Goal: Information Seeking & Learning: Check status

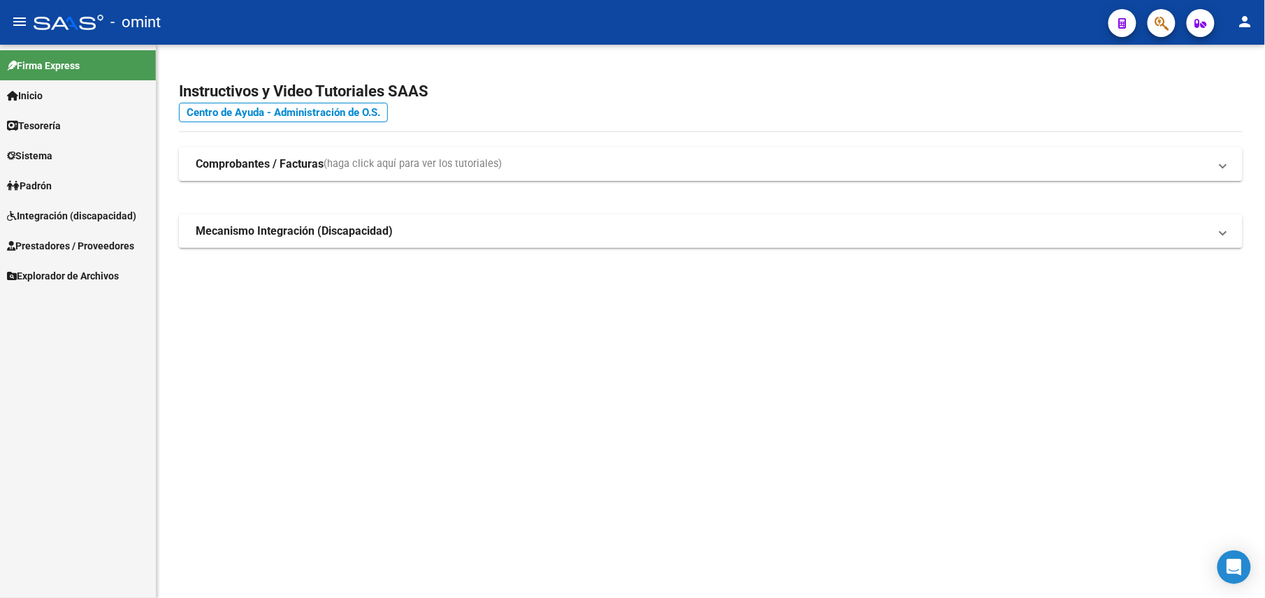
click at [101, 242] on span "Prestadores / Proveedores" at bounding box center [70, 245] width 127 height 15
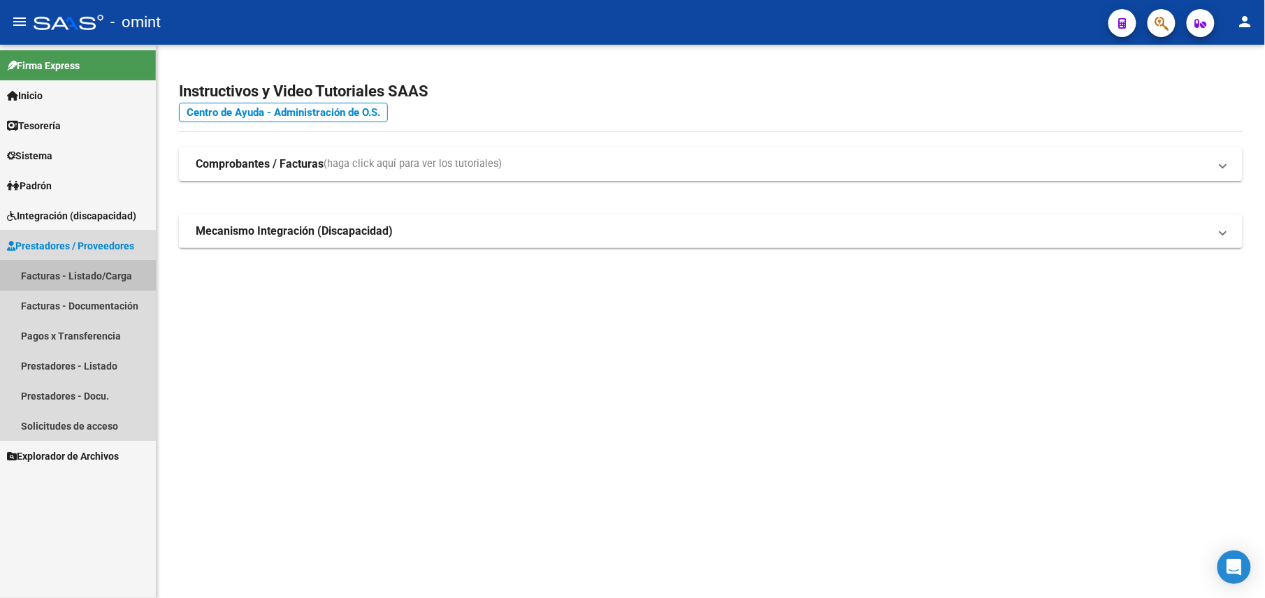
click at [93, 269] on link "Facturas - Listado/Carga" at bounding box center [78, 276] width 156 height 30
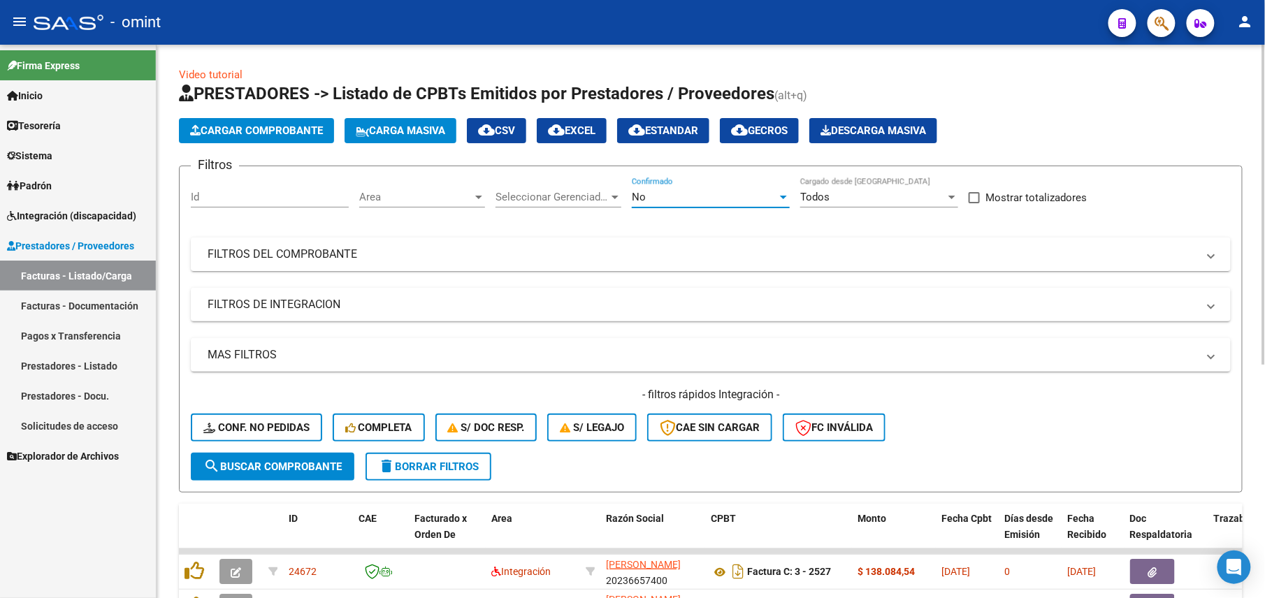
click at [697, 196] on div "No" at bounding box center [704, 197] width 145 height 13
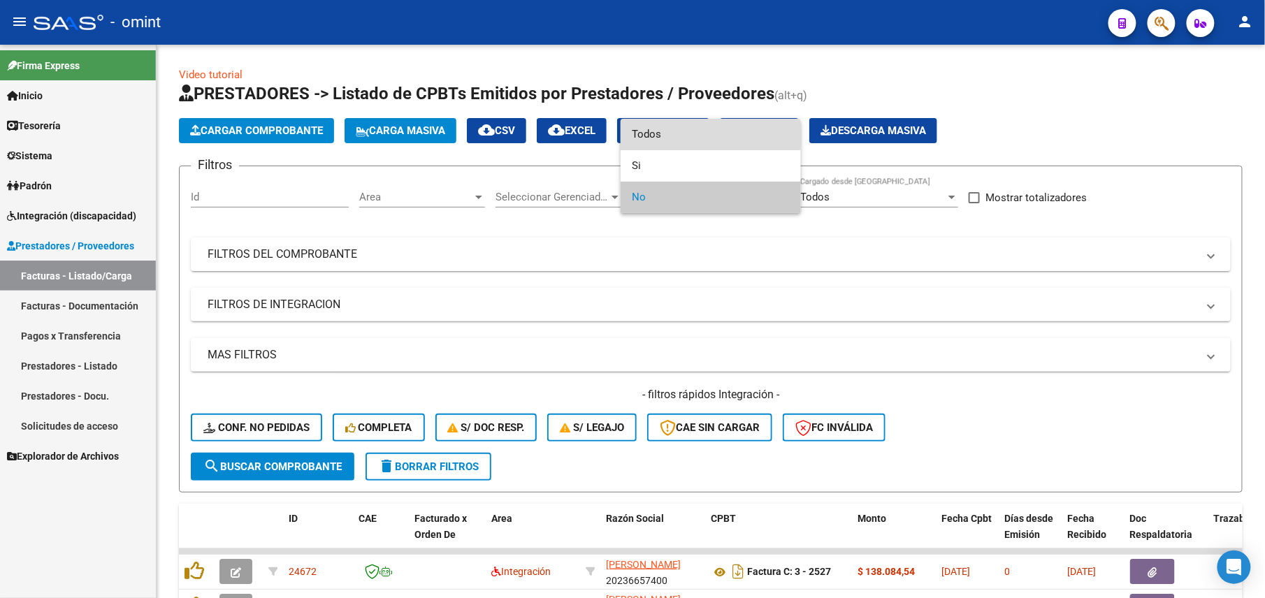
click at [677, 131] on span "Todos" at bounding box center [711, 134] width 158 height 31
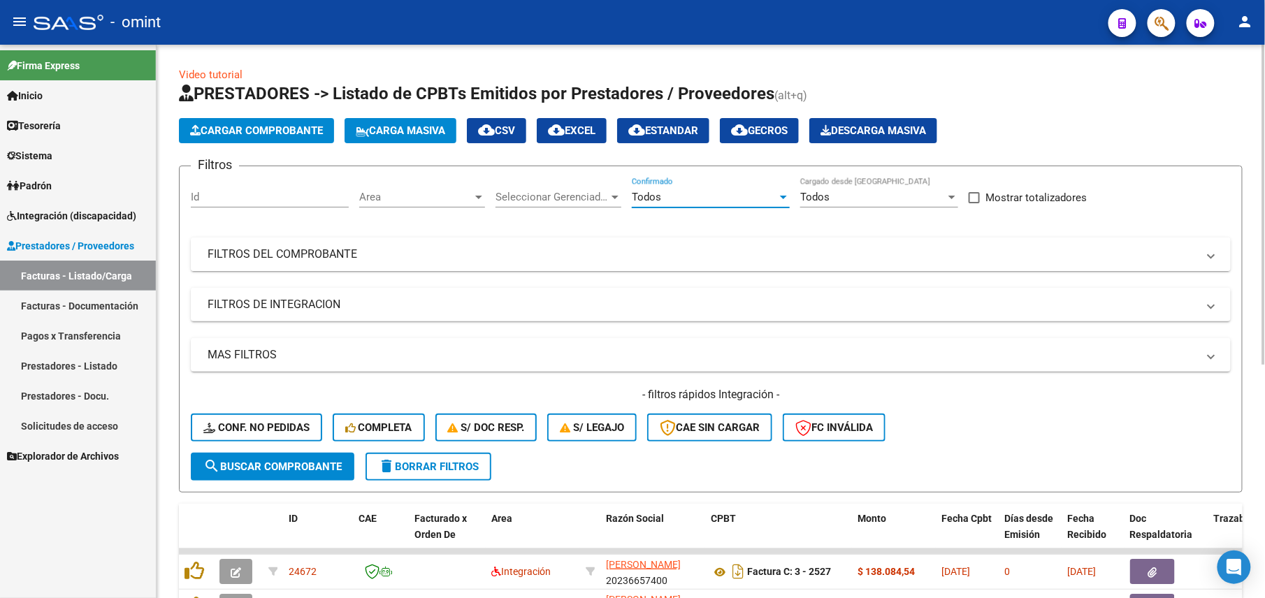
click at [739, 247] on mat-panel-title "FILTROS DEL COMPROBANTE" at bounding box center [703, 254] width 990 height 15
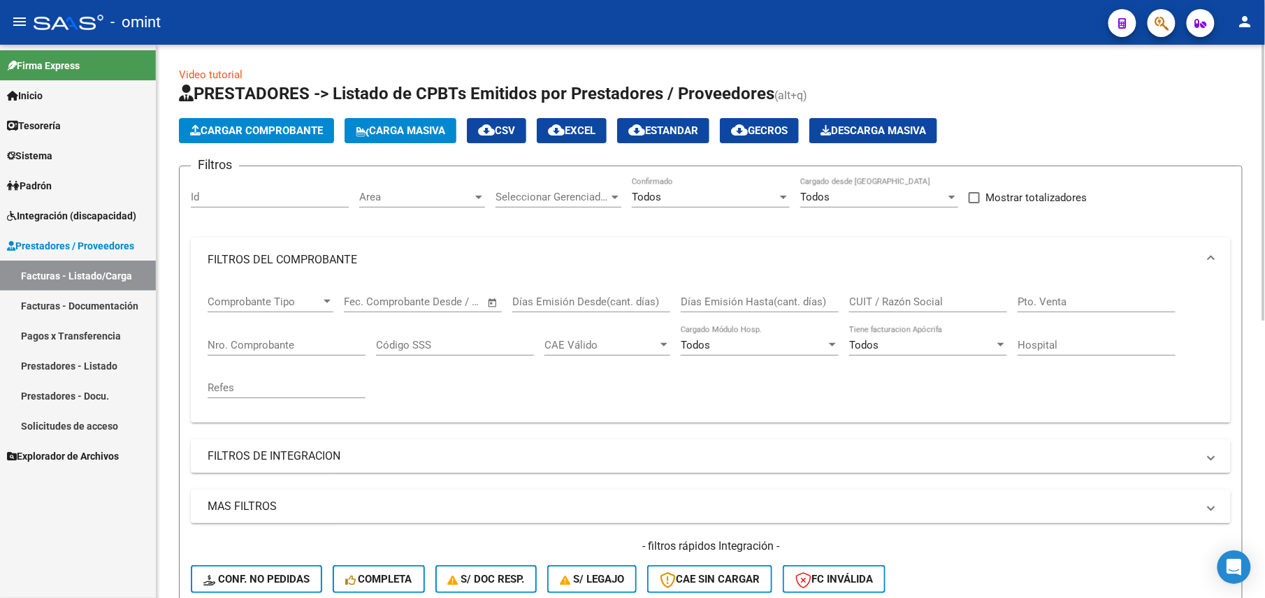
click at [884, 300] on input "CUIT / Razón Social" at bounding box center [928, 302] width 158 height 13
paste input "27262779519"
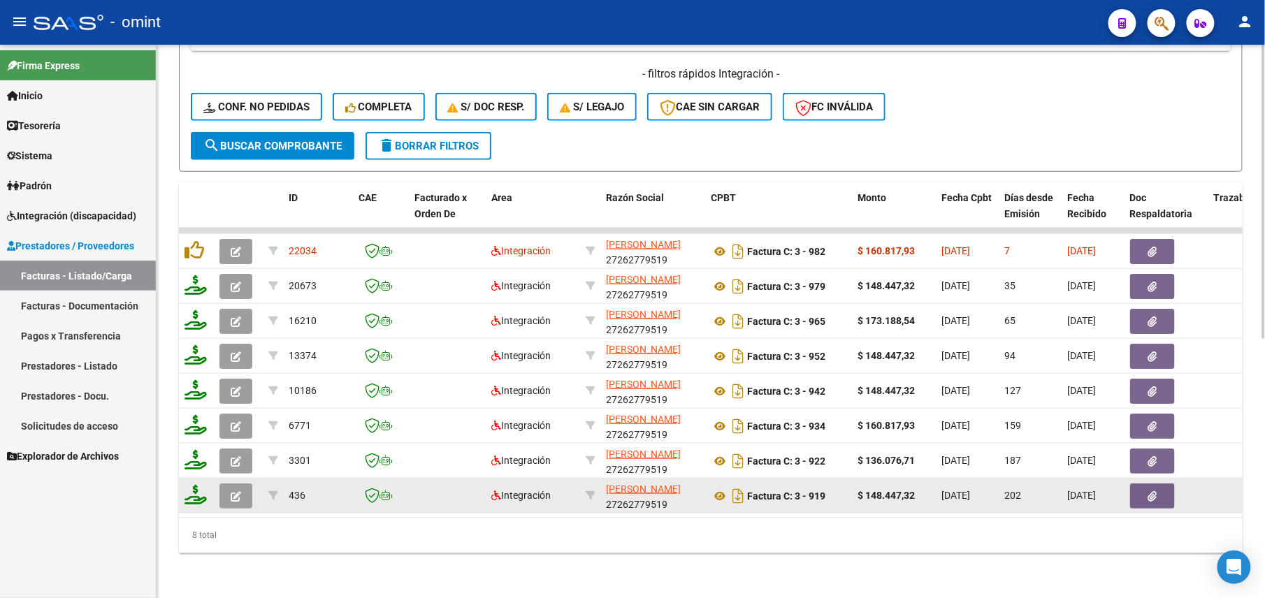
type input "27262779519"
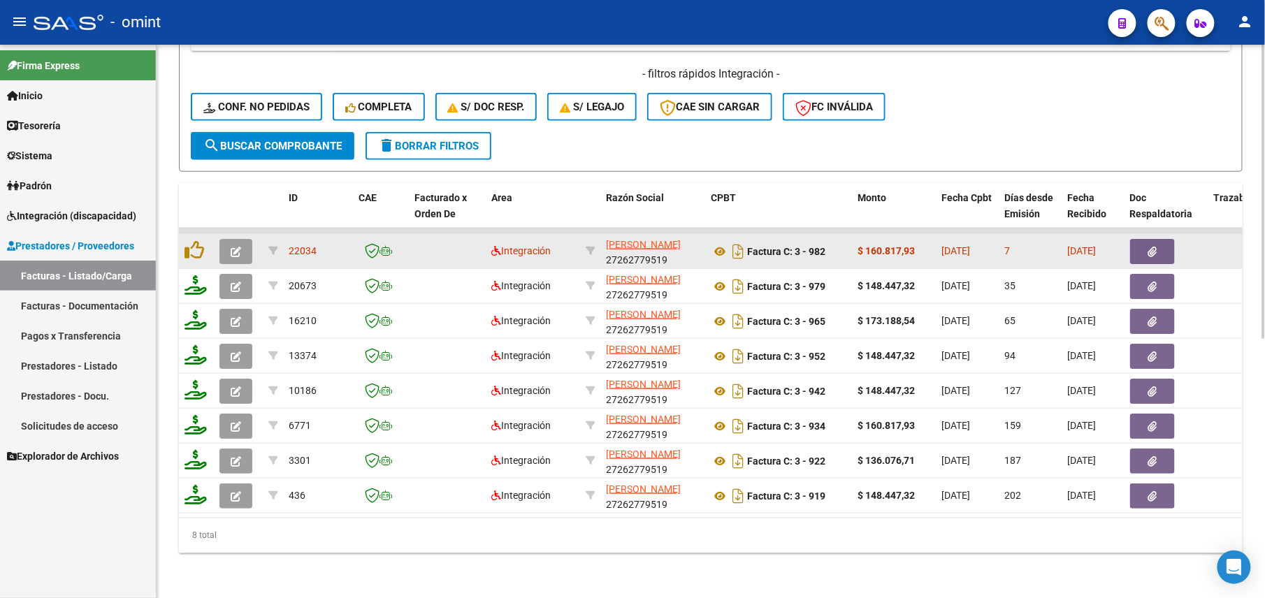
click at [233, 247] on icon "button" at bounding box center [236, 252] width 10 height 10
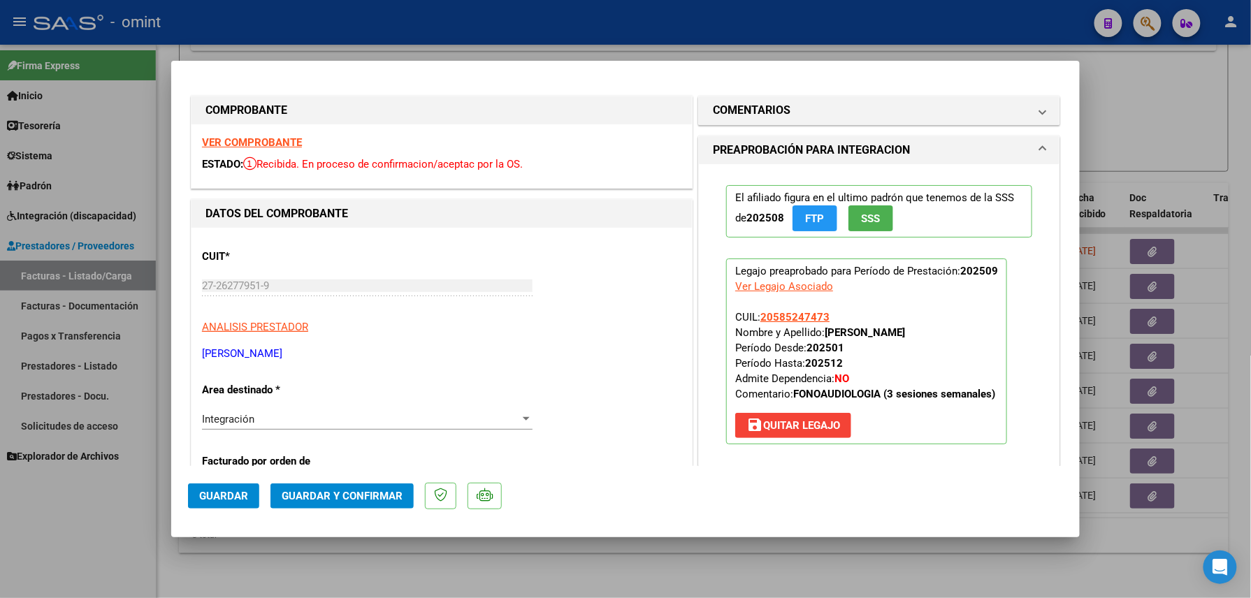
click at [270, 134] on div "VER COMPROBANTE ESTADO: Recibida. En proceso de confirmacion/aceptac por la OS." at bounding box center [441, 156] width 500 height 64
click at [264, 136] on strong "VER COMPROBANTE" at bounding box center [252, 142] width 100 height 13
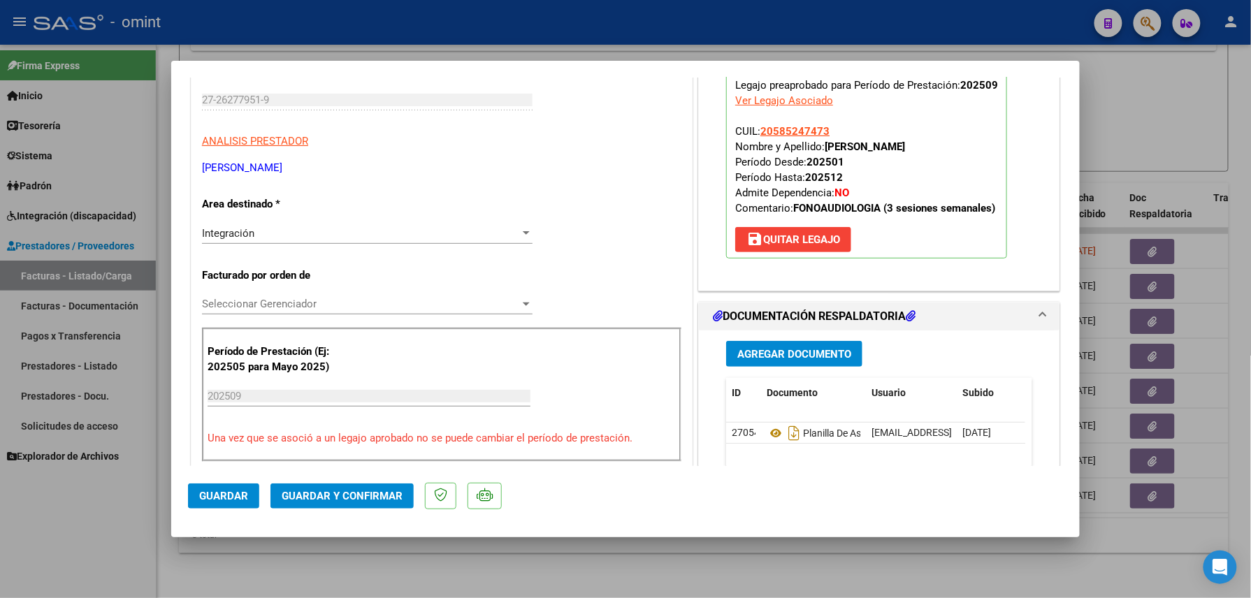
scroll to position [280, 0]
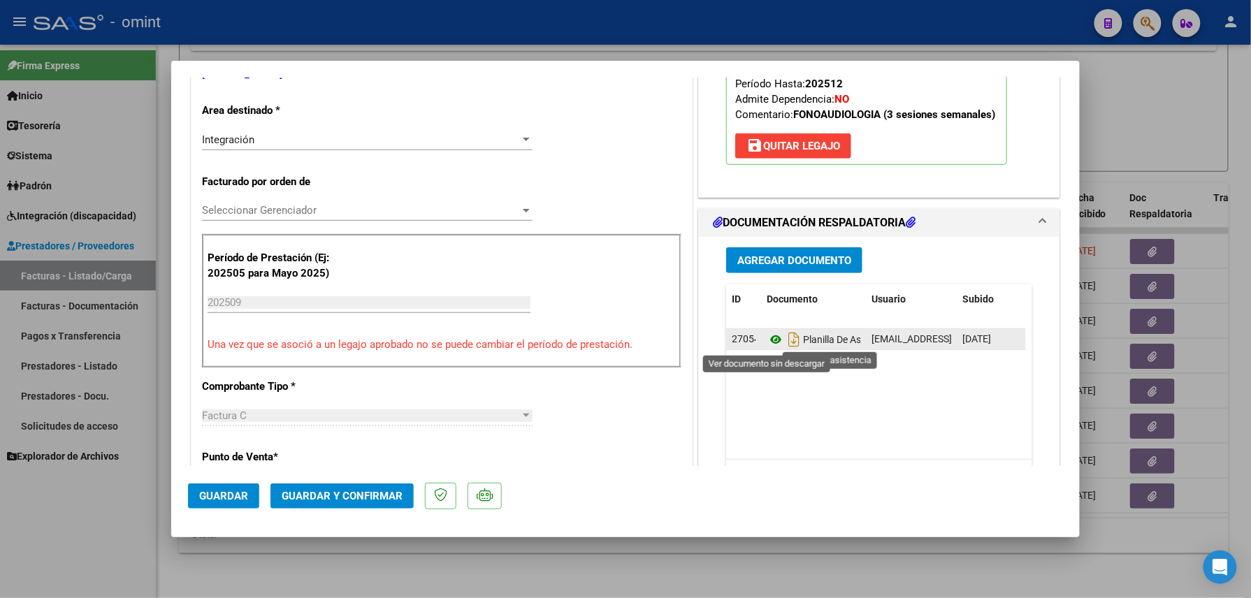
click at [770, 336] on icon at bounding box center [776, 339] width 18 height 17
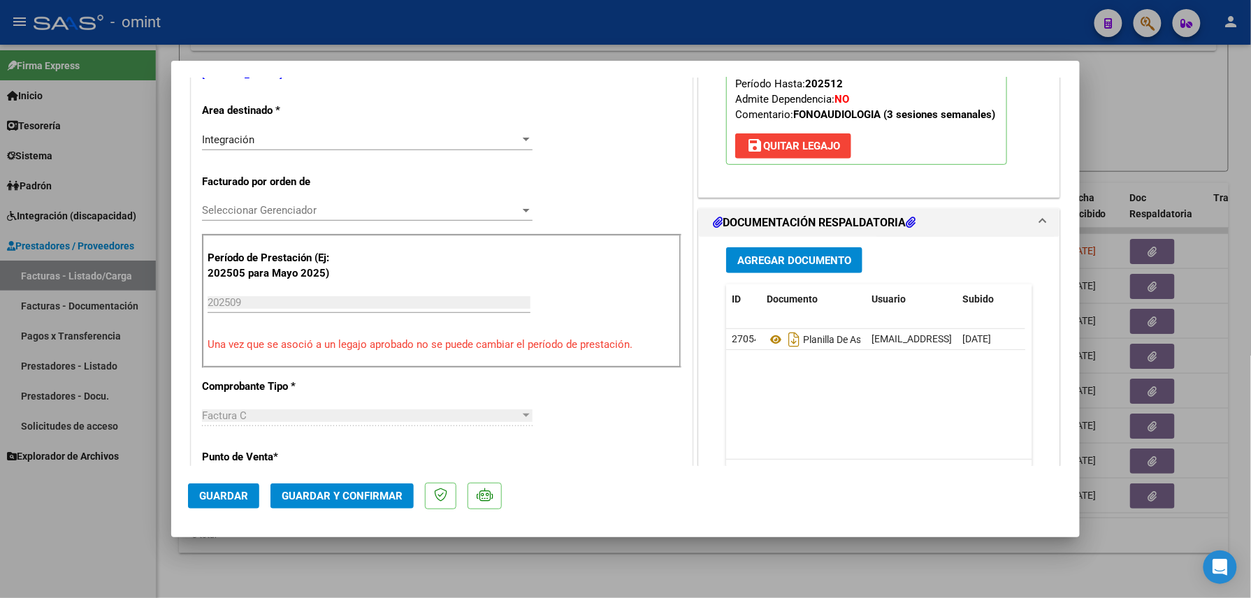
click at [363, 501] on span "Guardar y Confirmar" at bounding box center [342, 496] width 121 height 13
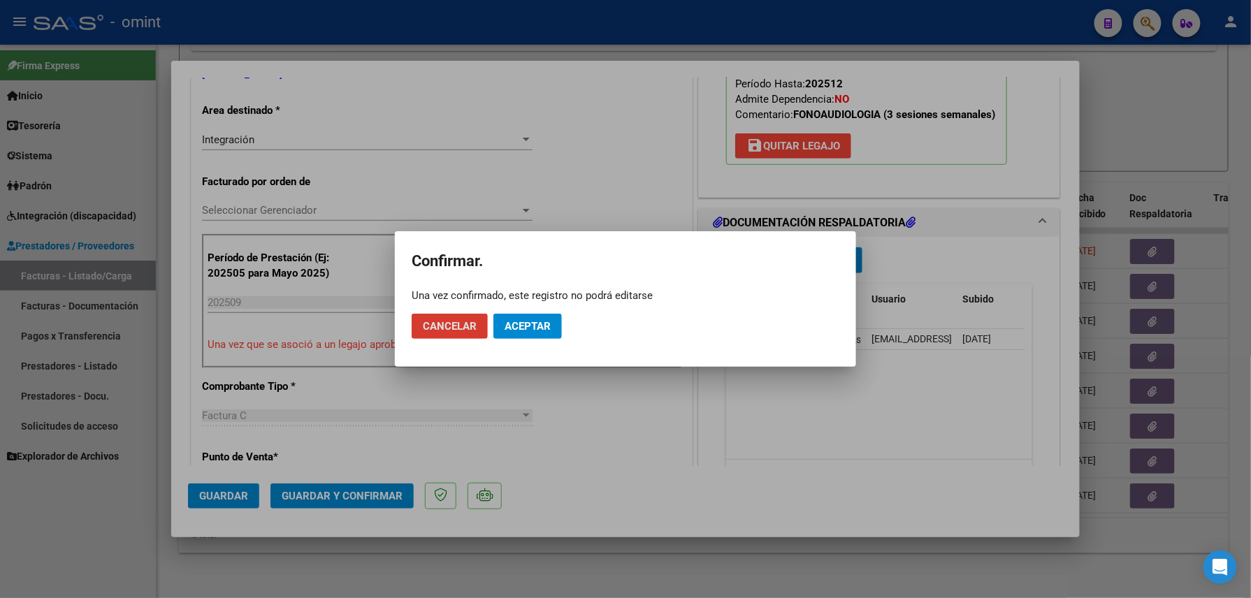
click at [519, 326] on span "Aceptar" at bounding box center [528, 326] width 46 height 13
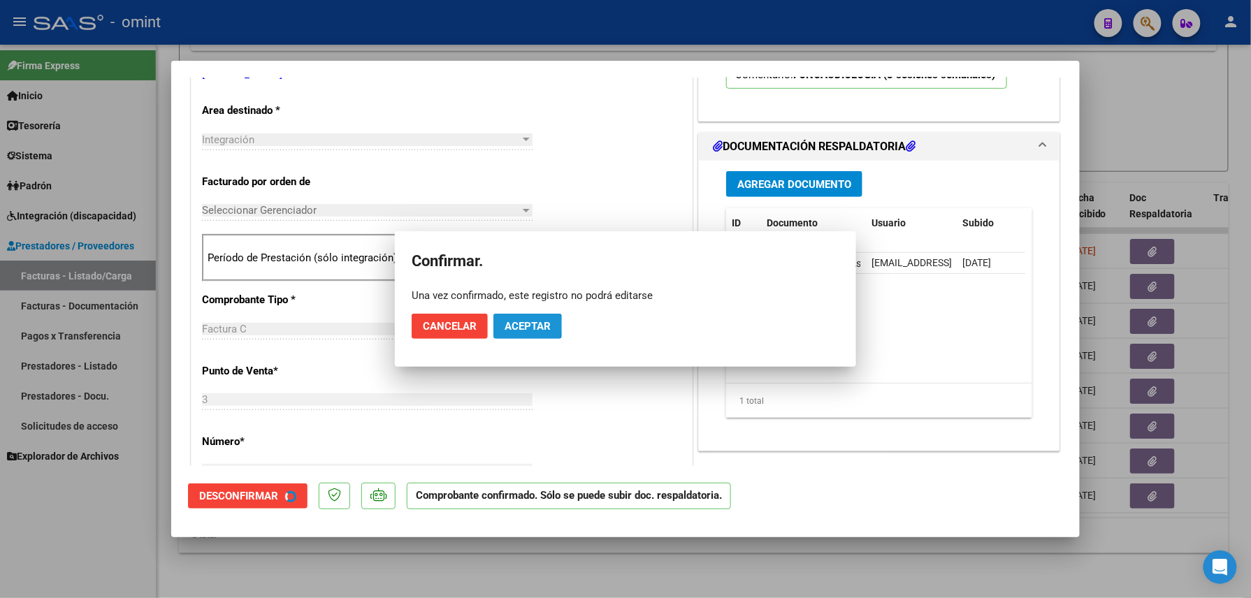
scroll to position [278, 0]
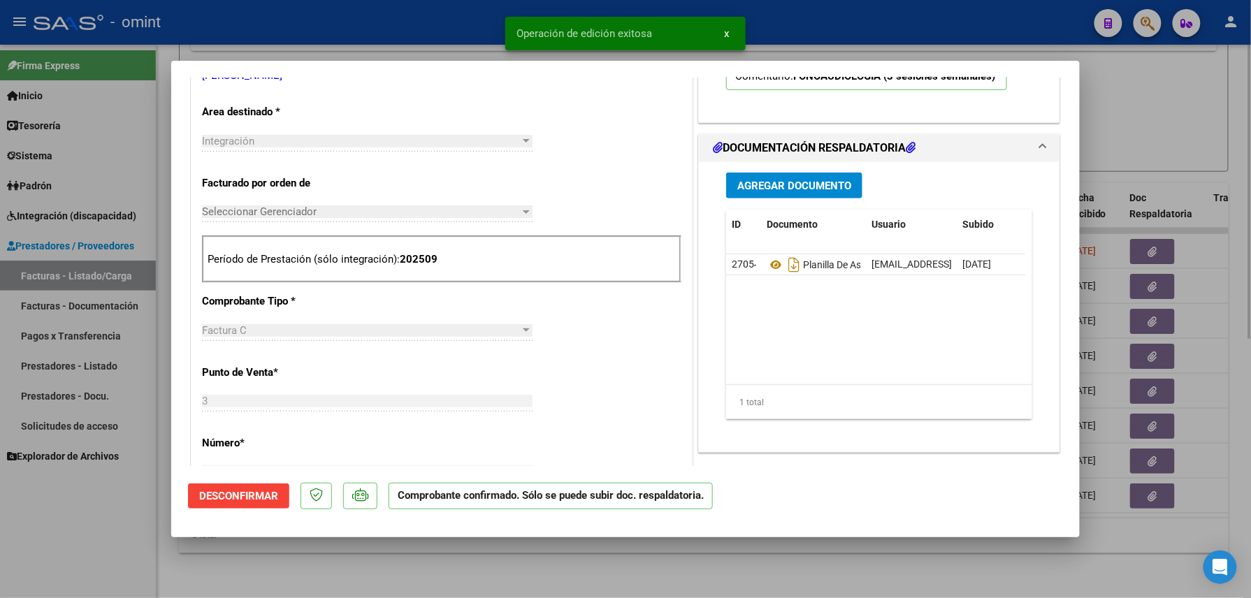
click at [313, 593] on div at bounding box center [625, 299] width 1251 height 598
type input "$ 0,00"
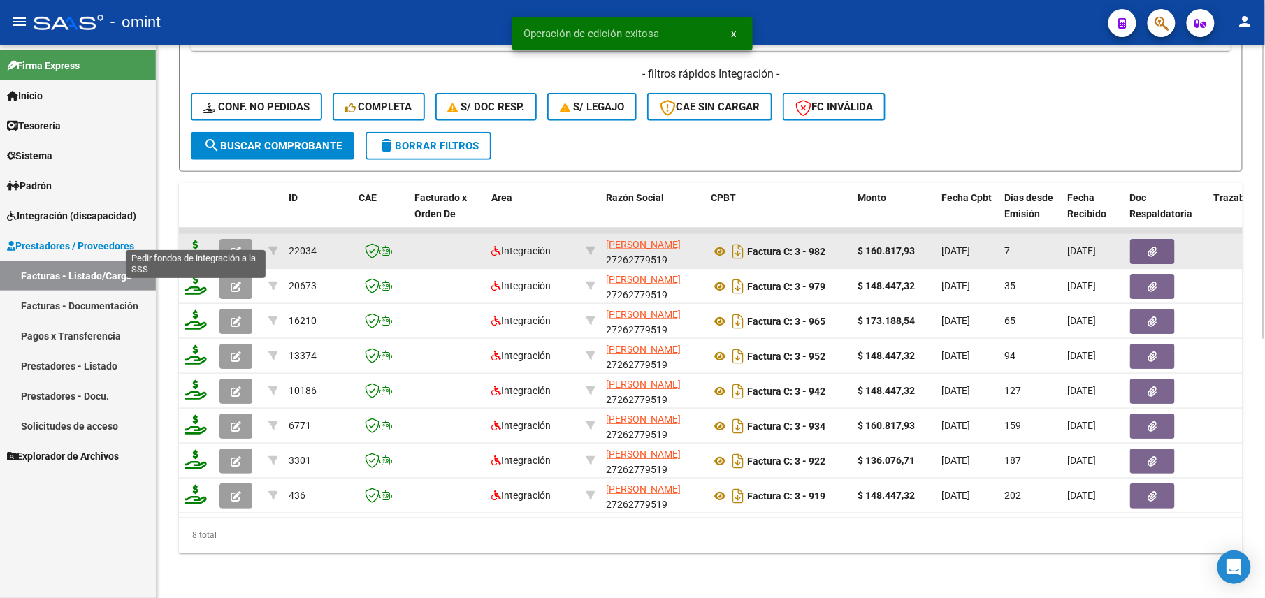
click at [196, 240] on icon at bounding box center [196, 250] width 22 height 20
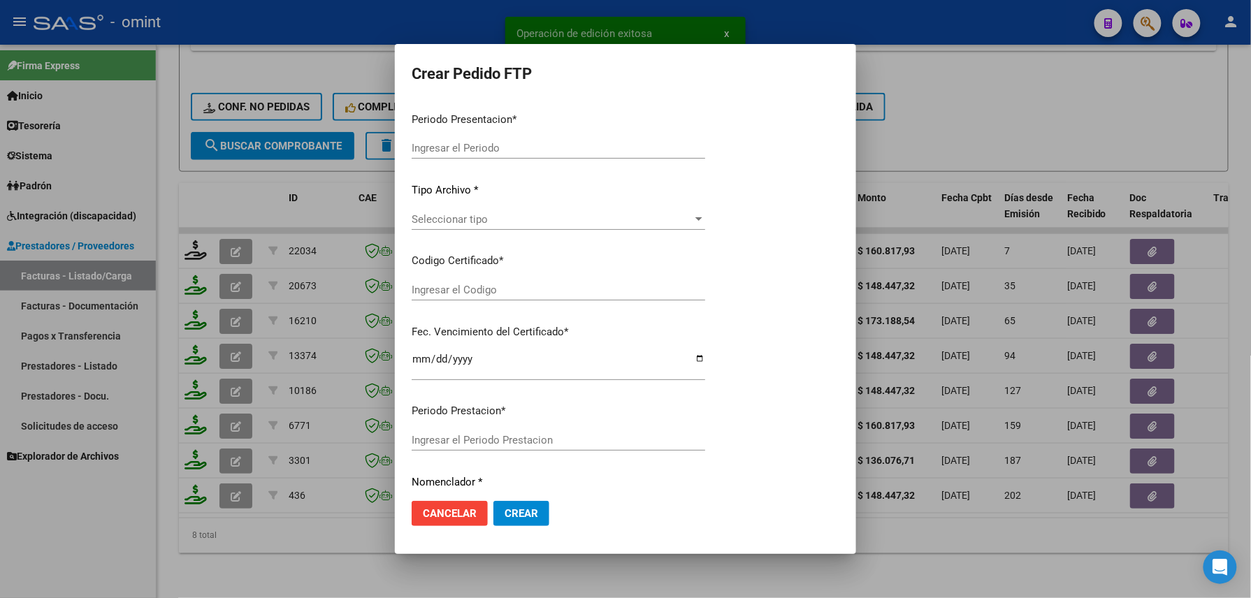
type input "202509"
type input "$ 160.817,93"
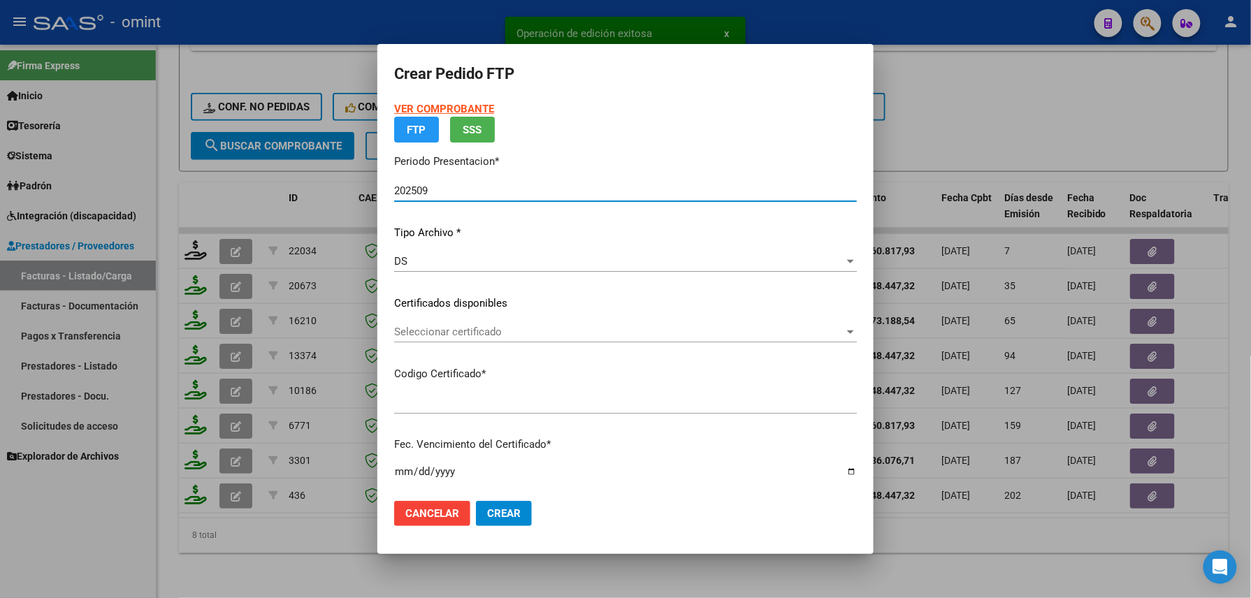
type input "5388191060"
type input "[DATE]"
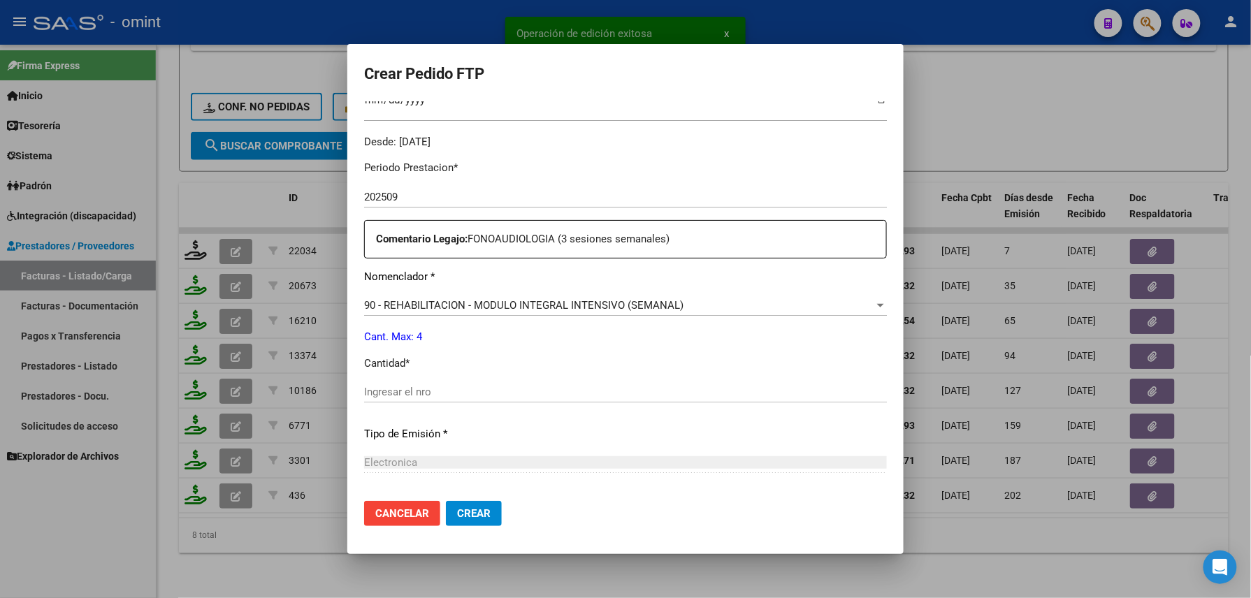
scroll to position [502, 0]
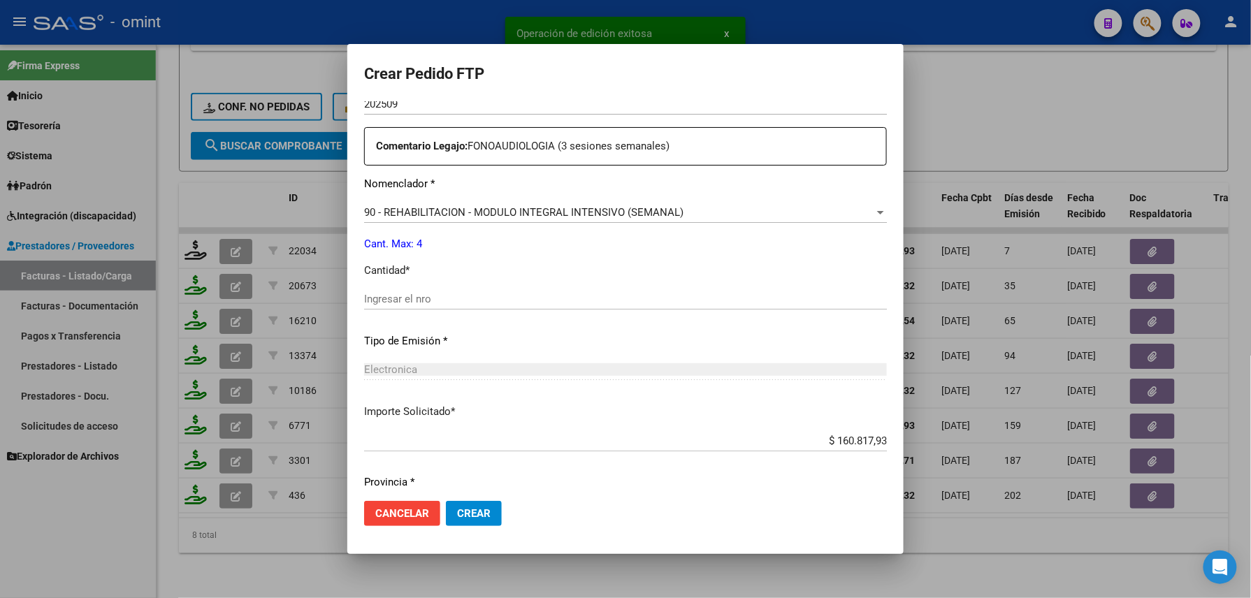
click at [431, 314] on div "Ingresar el nro" at bounding box center [625, 306] width 523 height 34
click at [426, 308] on div "Ingresar el nro" at bounding box center [625, 299] width 523 height 21
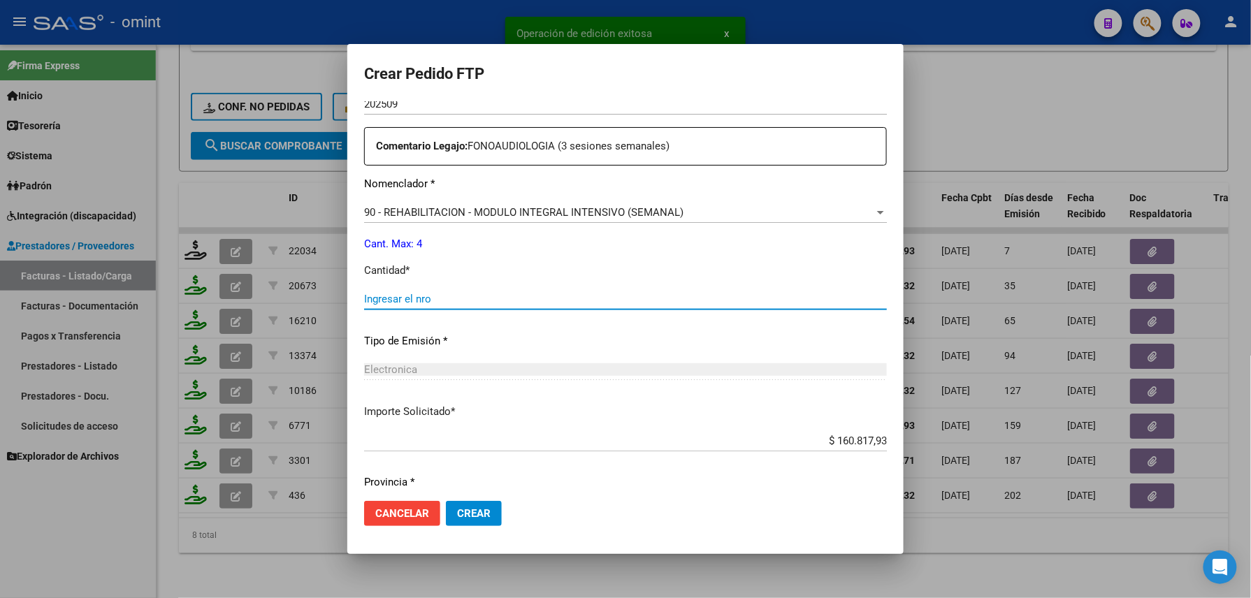
click at [425, 306] on div "Ingresar el nro" at bounding box center [625, 299] width 523 height 21
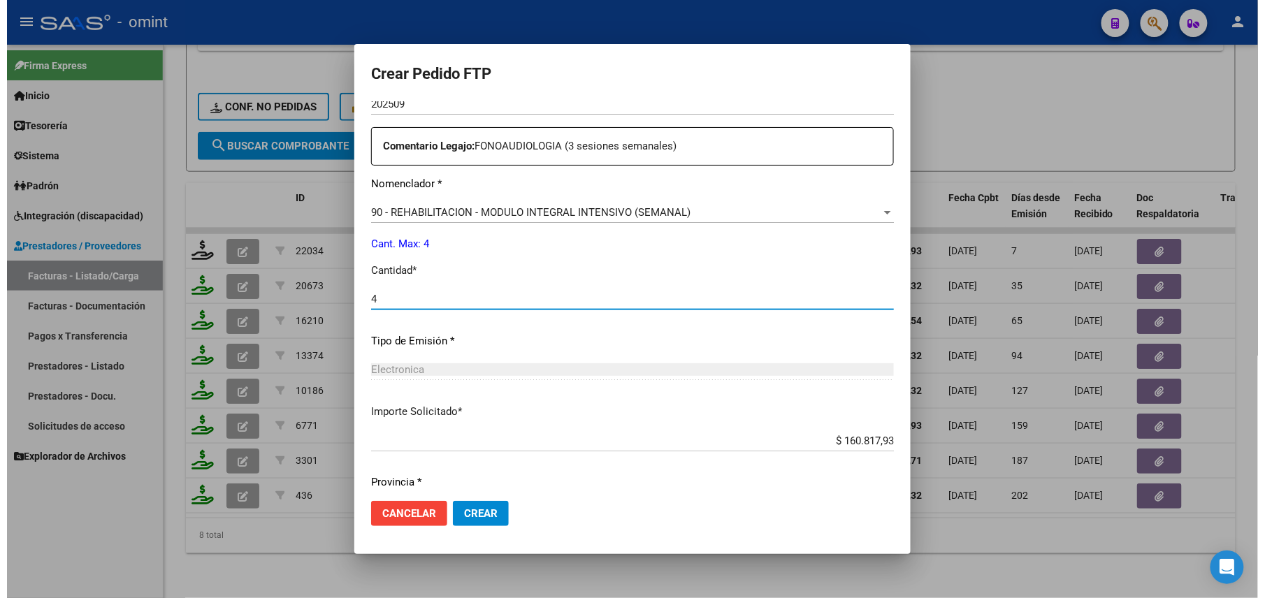
scroll to position [547, 0]
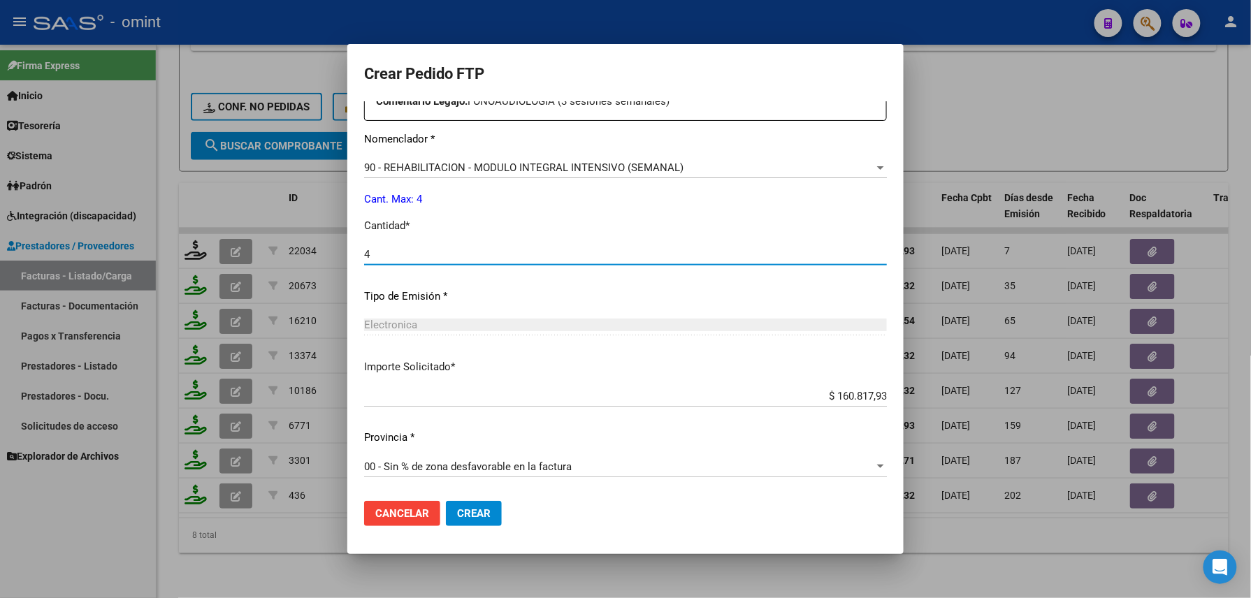
type input "4"
click at [484, 505] on button "Crear" at bounding box center [474, 513] width 56 height 25
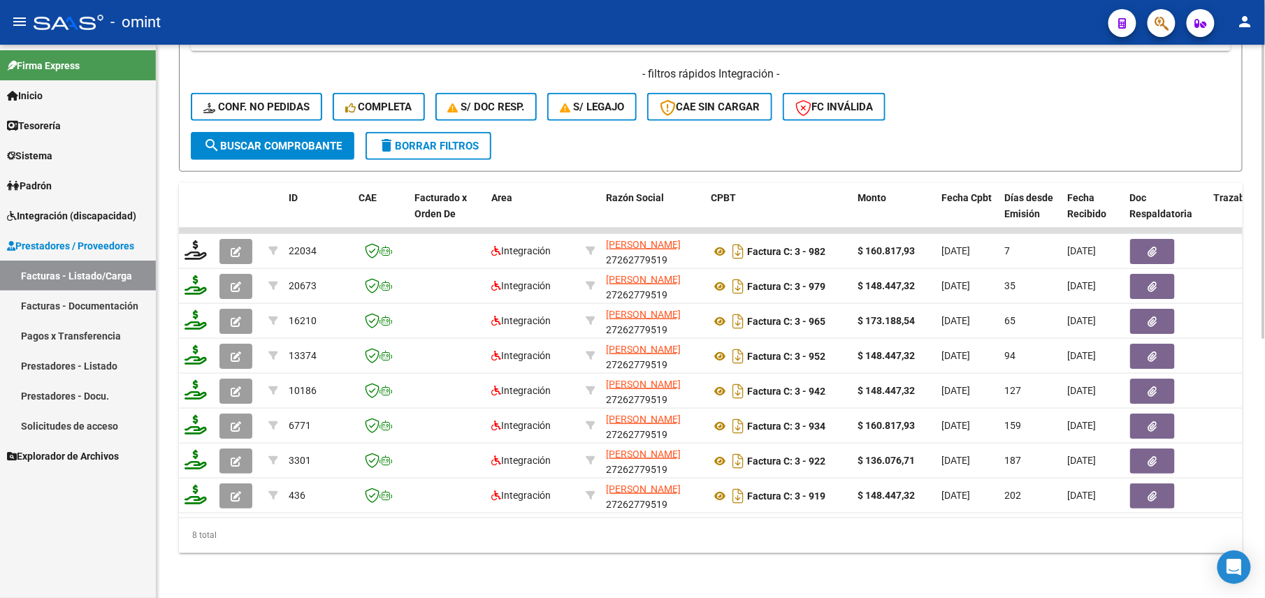
scroll to position [21, 0]
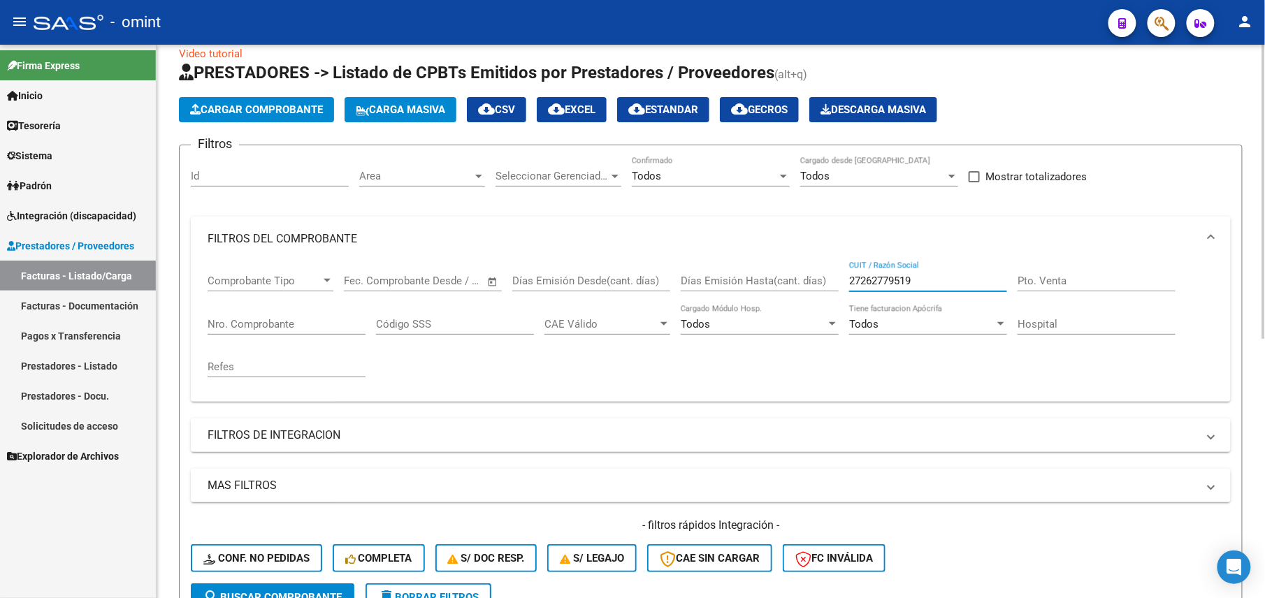
drag, startPoint x: 916, startPoint y: 285, endPoint x: 861, endPoint y: 291, distance: 54.9
click at [861, 291] on div "27262779519 CUIT / Razón Social" at bounding box center [928, 282] width 158 height 43
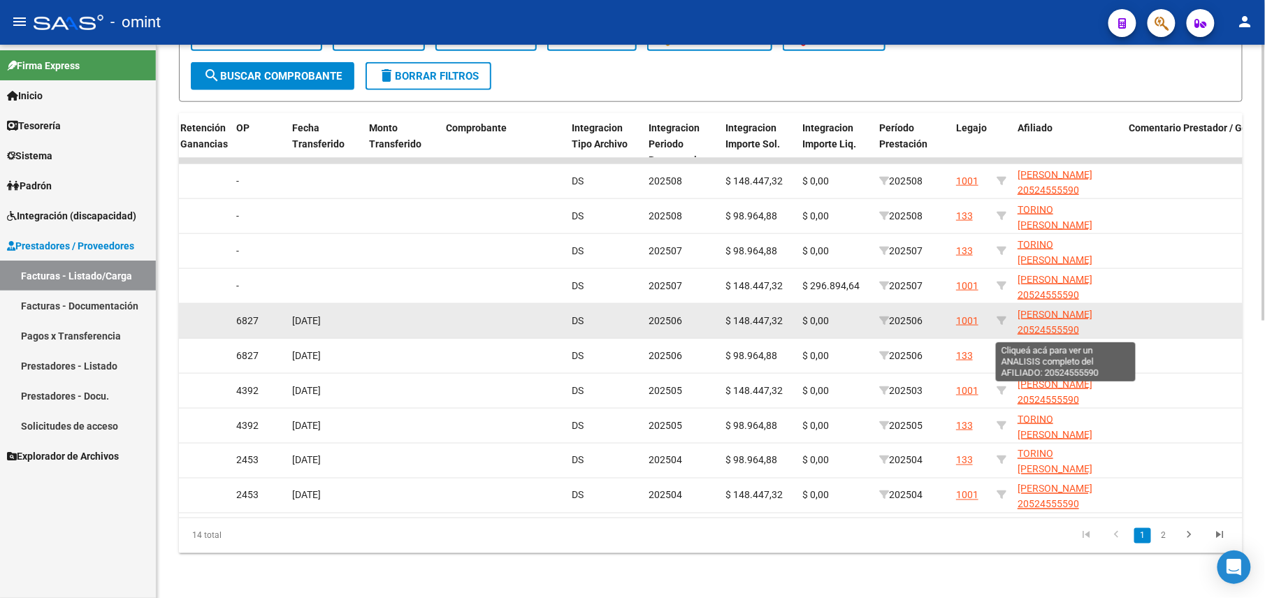
scroll to position [17, 0]
type input "27362765728"
drag, startPoint x: 1091, startPoint y: 314, endPoint x: 1018, endPoint y: 314, distance: 73.4
click at [1018, 314] on app-link-go-to "[PERSON_NAME] 20524555590" at bounding box center [1068, 320] width 101 height 32
copy span "20524555590"
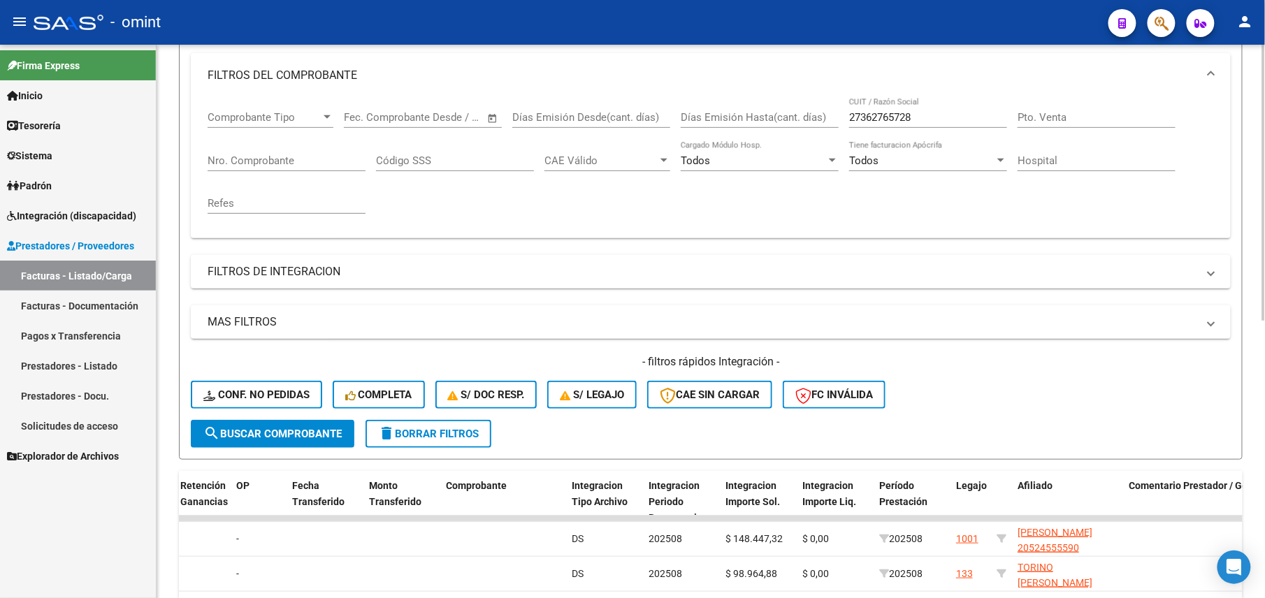
scroll to position [0, 0]
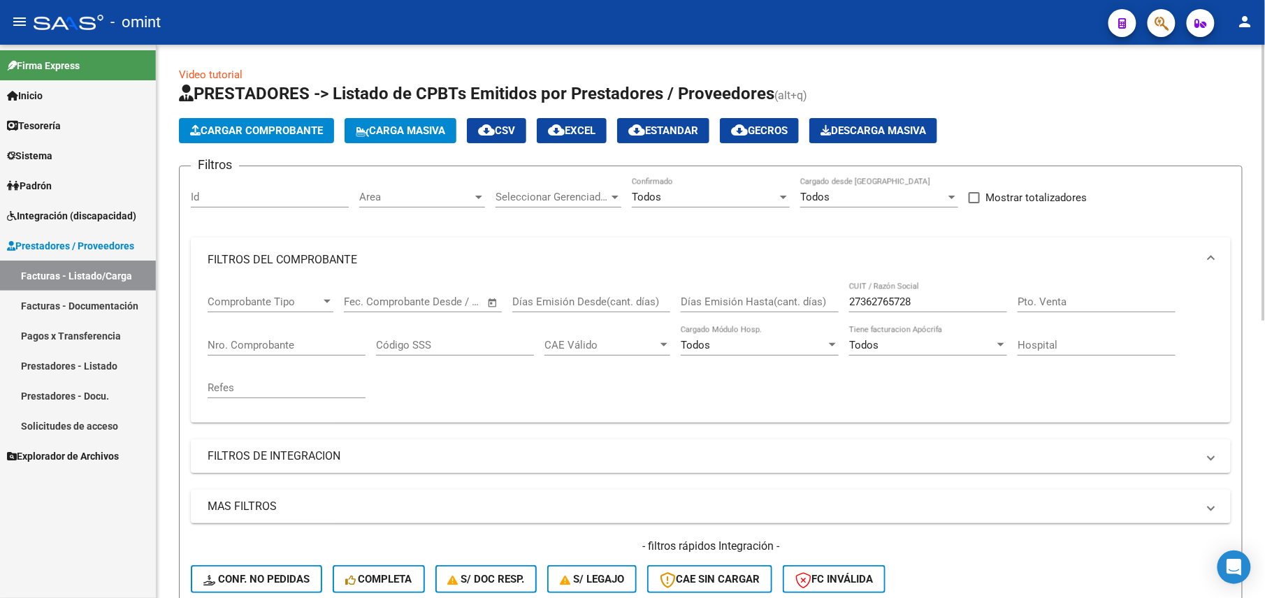
click at [277, 456] on mat-panel-title "FILTROS DE INTEGRACION" at bounding box center [703, 456] width 990 height 15
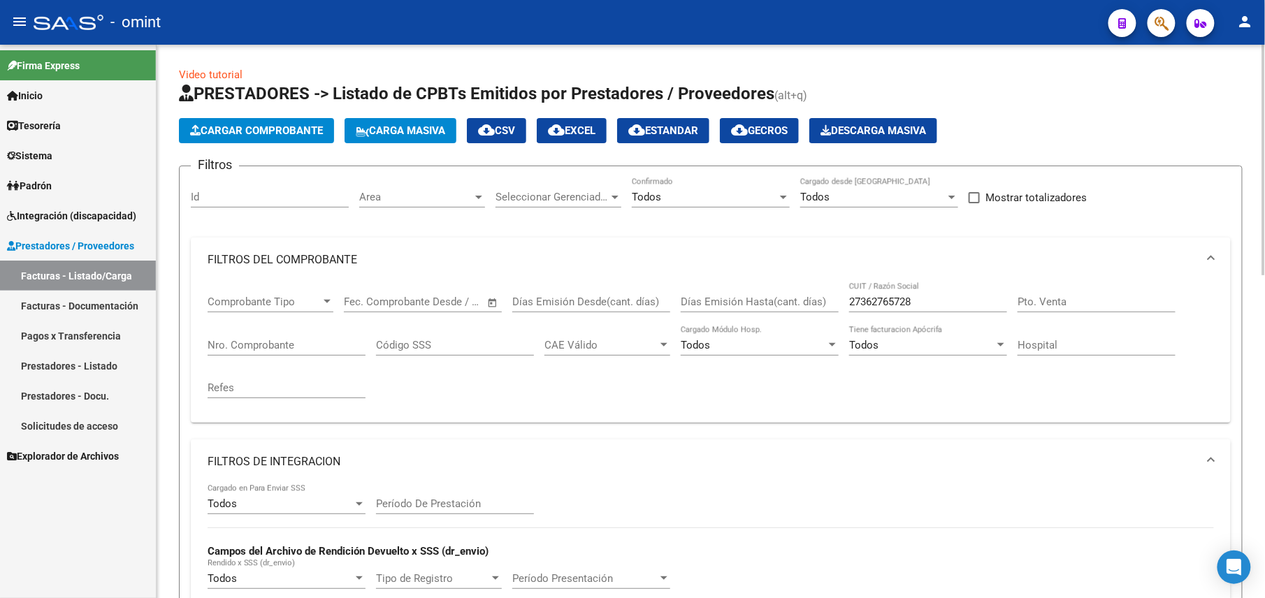
scroll to position [373, 0]
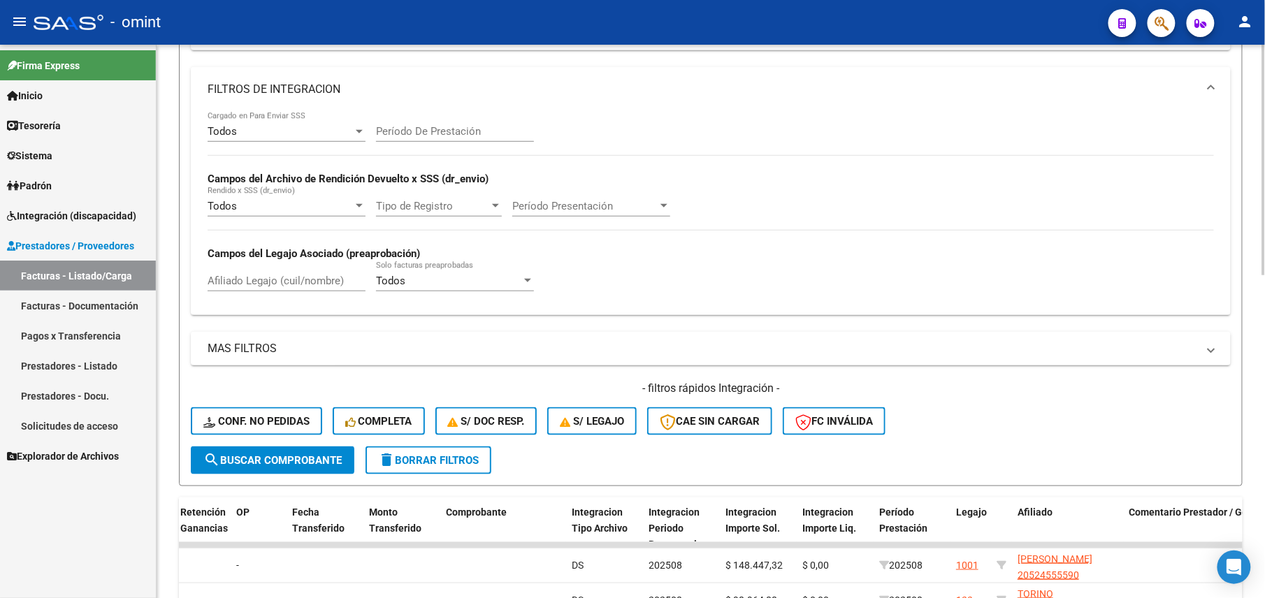
click at [252, 277] on input "Afiliado Legajo (cuil/nombre)" at bounding box center [287, 281] width 158 height 13
paste input "20524555590"
click at [308, 268] on div "2052455559020524555590 [PERSON_NAME] (cuil/nombre)" at bounding box center [287, 276] width 158 height 30
click at [298, 277] on input "2052455559020524555590" at bounding box center [287, 281] width 158 height 13
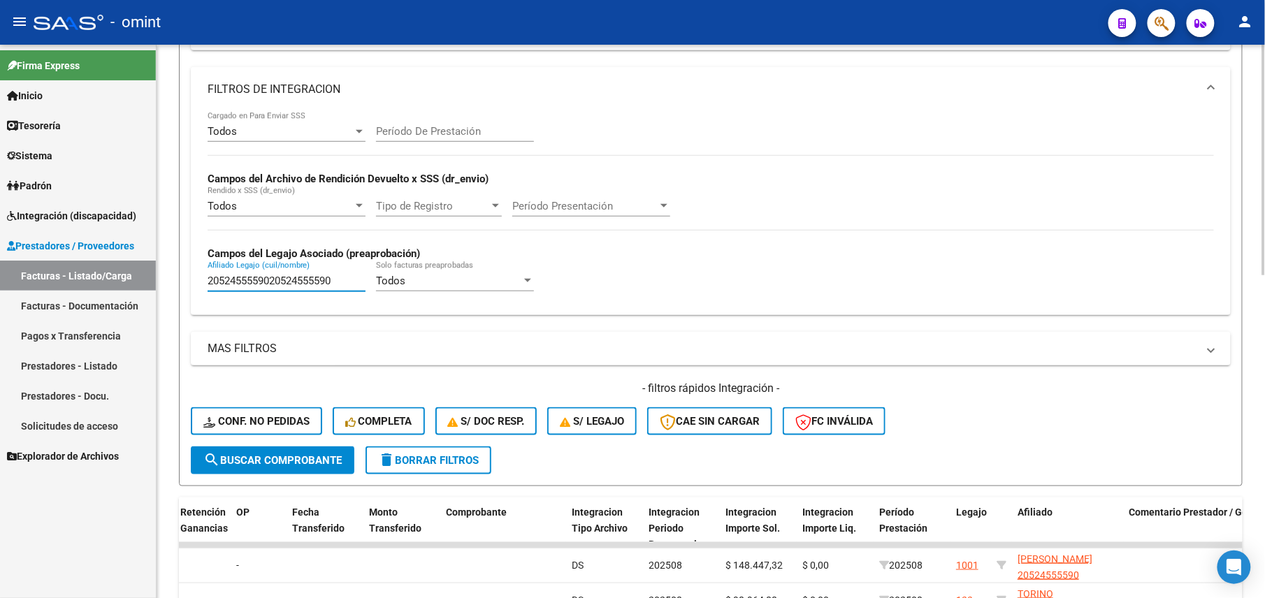
click at [298, 277] on input "2052455559020524555590" at bounding box center [287, 281] width 158 height 13
paste input "text"
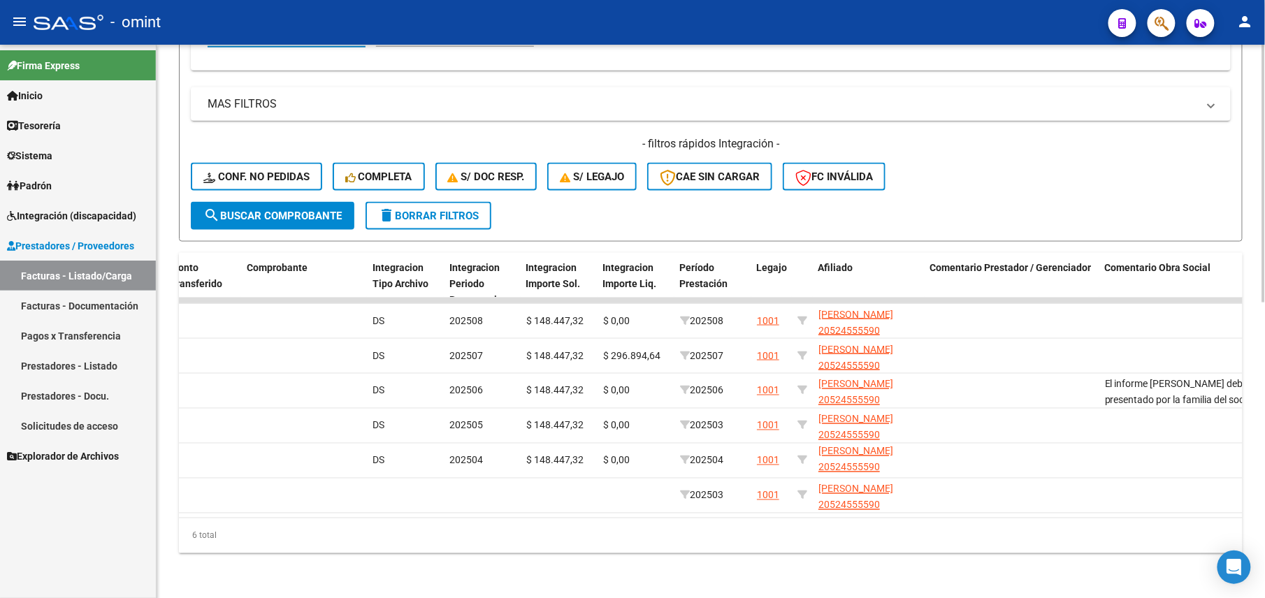
scroll to position [540, 0]
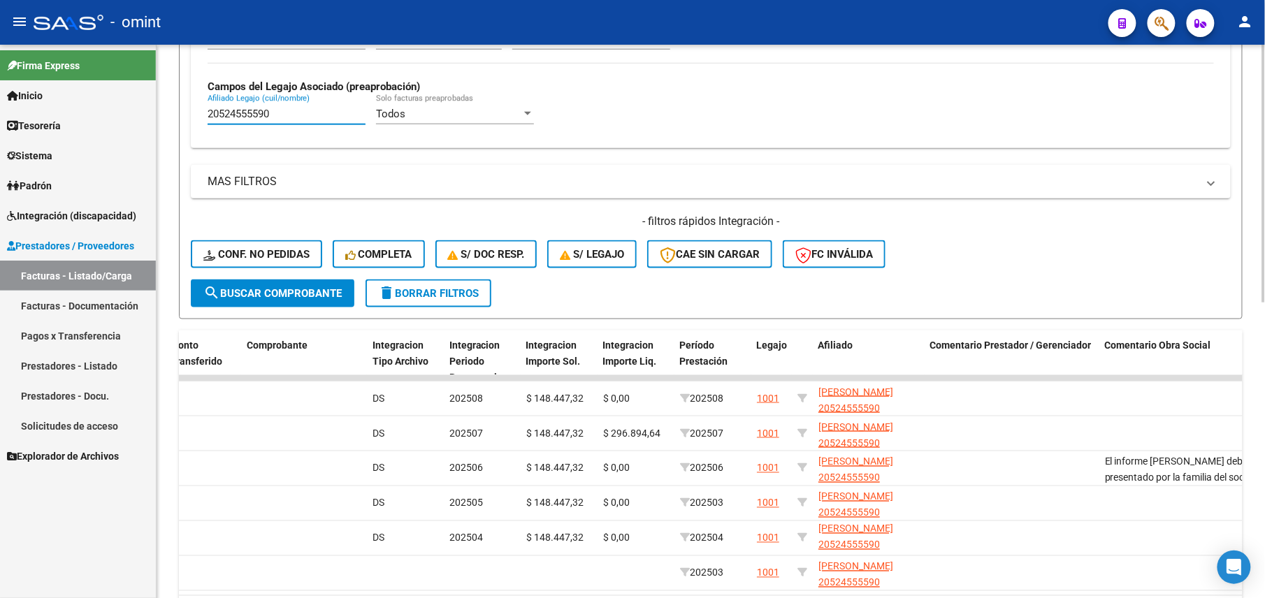
click at [454, 260] on div "- filtros rápidos Integración - Conf. no pedidas Completa S/ Doc Resp. S/ legaj…" at bounding box center [711, 247] width 1040 height 66
click at [423, 258] on div "- filtros rápidos Integración - Conf. no pedidas Completa S/ Doc Resp. S/ legaj…" at bounding box center [711, 247] width 1040 height 66
click at [257, 120] on input "20524555590" at bounding box center [287, 114] width 158 height 13
paste input "text"
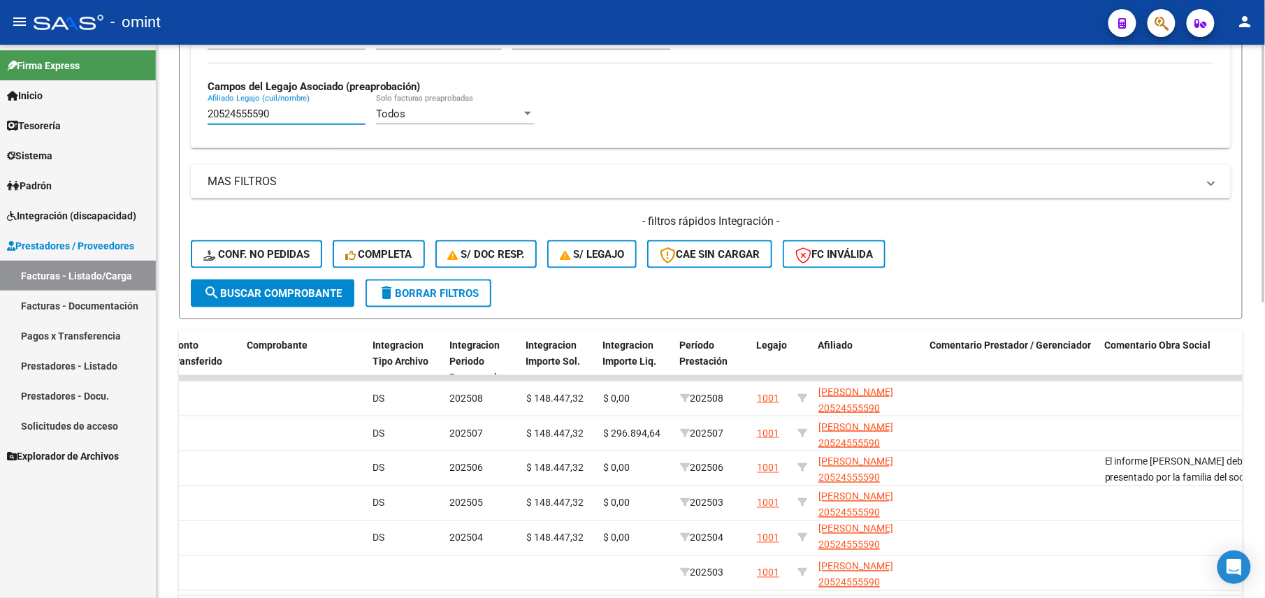
type input "2052455559"
click at [245, 118] on input "2052455559" at bounding box center [287, 114] width 158 height 13
click at [245, 117] on input "2052455559" at bounding box center [287, 114] width 158 height 13
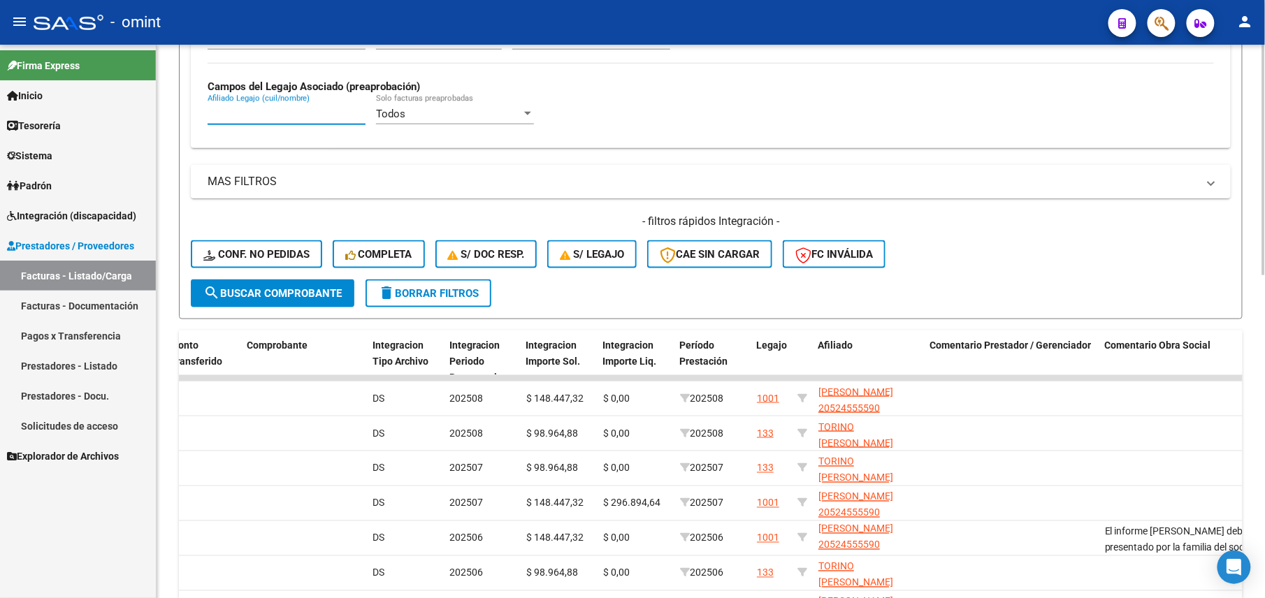
scroll to position [772, 0]
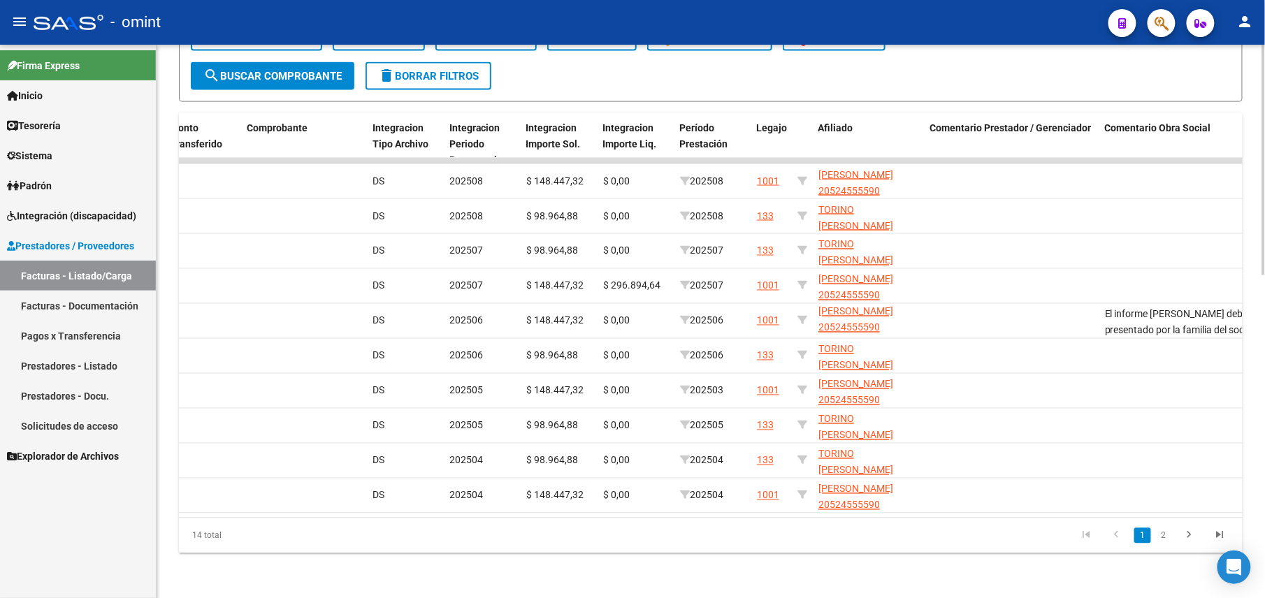
click at [1161, 538] on link "2" at bounding box center [1163, 535] width 17 height 15
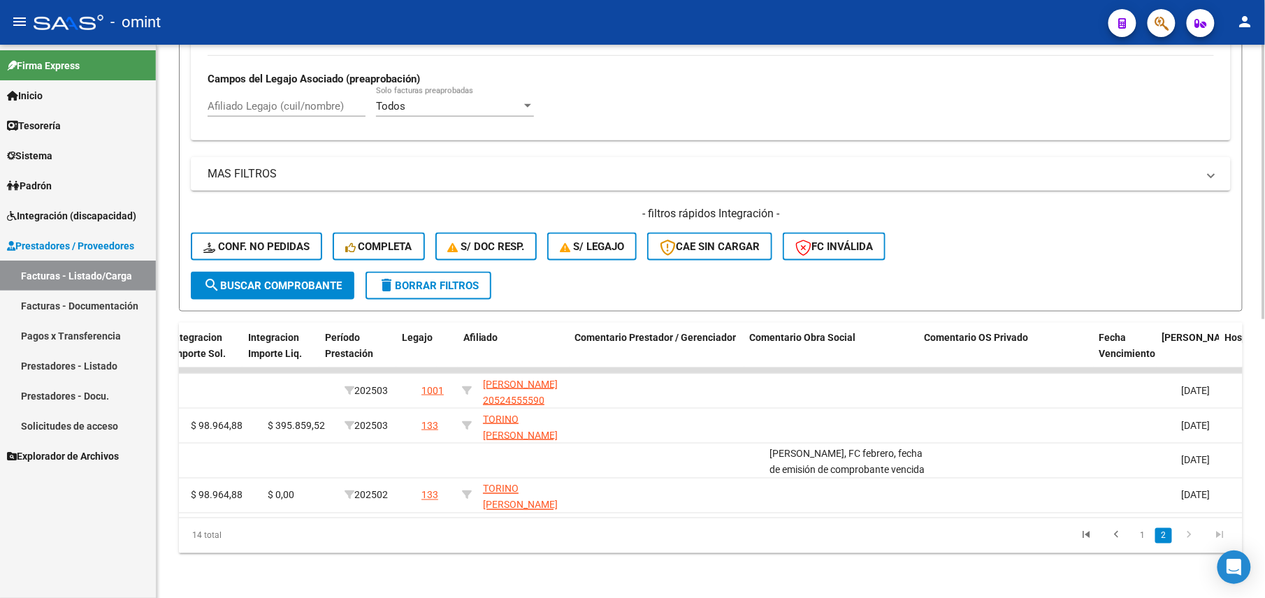
scroll to position [0, 1871]
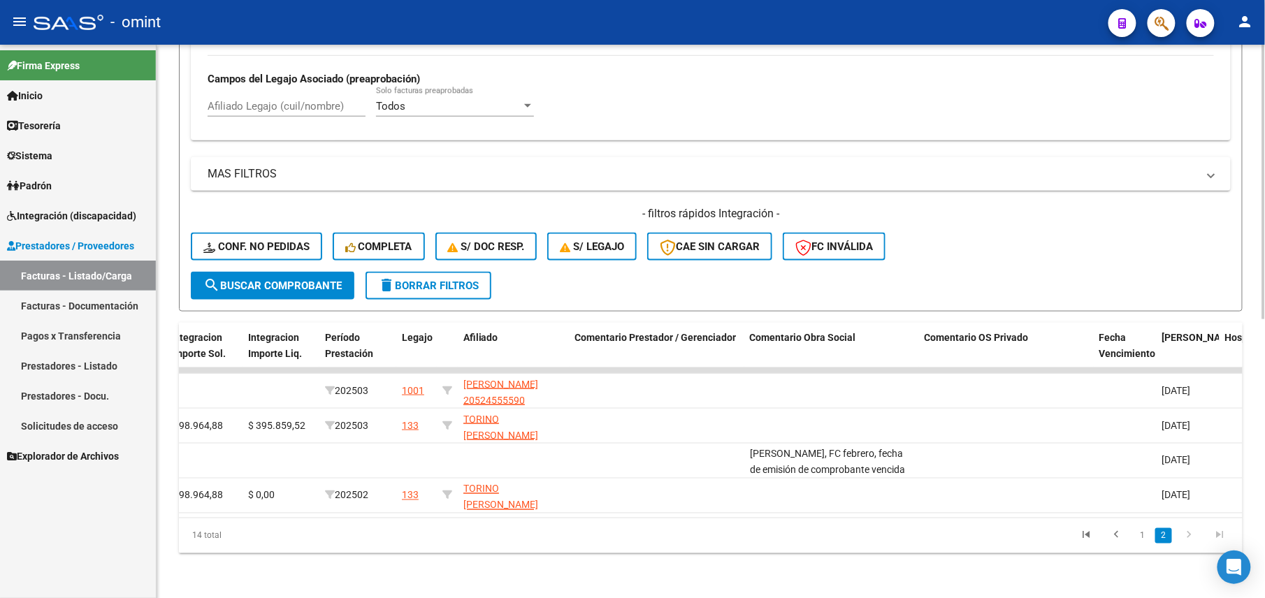
click at [1142, 538] on link "1" at bounding box center [1142, 535] width 17 height 15
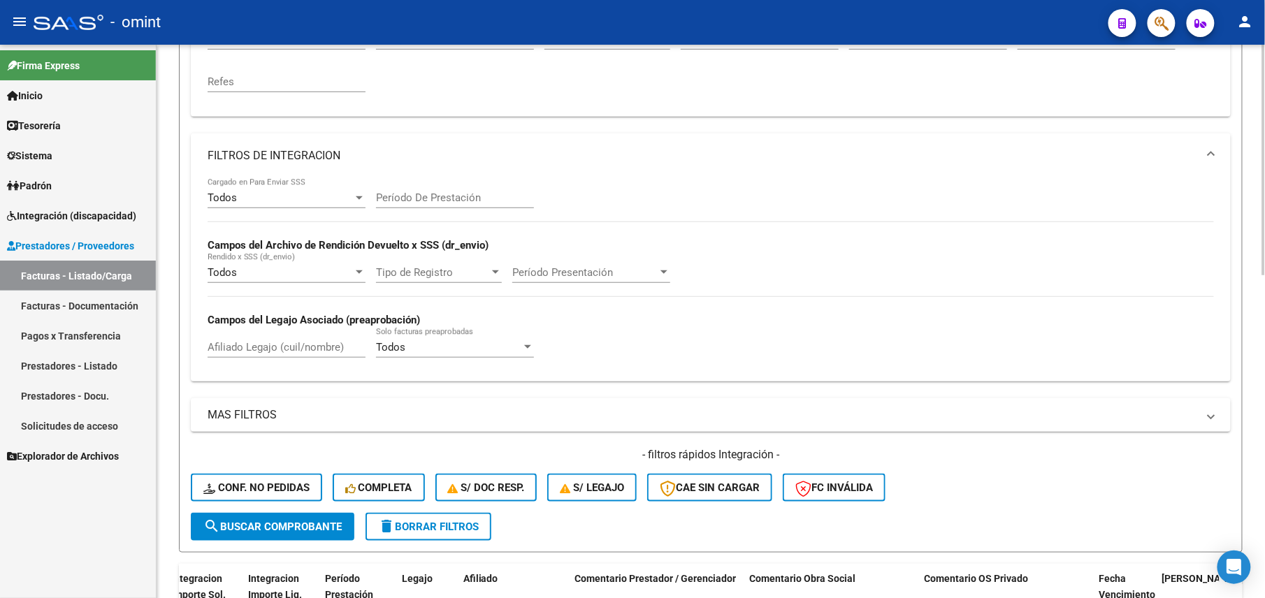
scroll to position [27, 0]
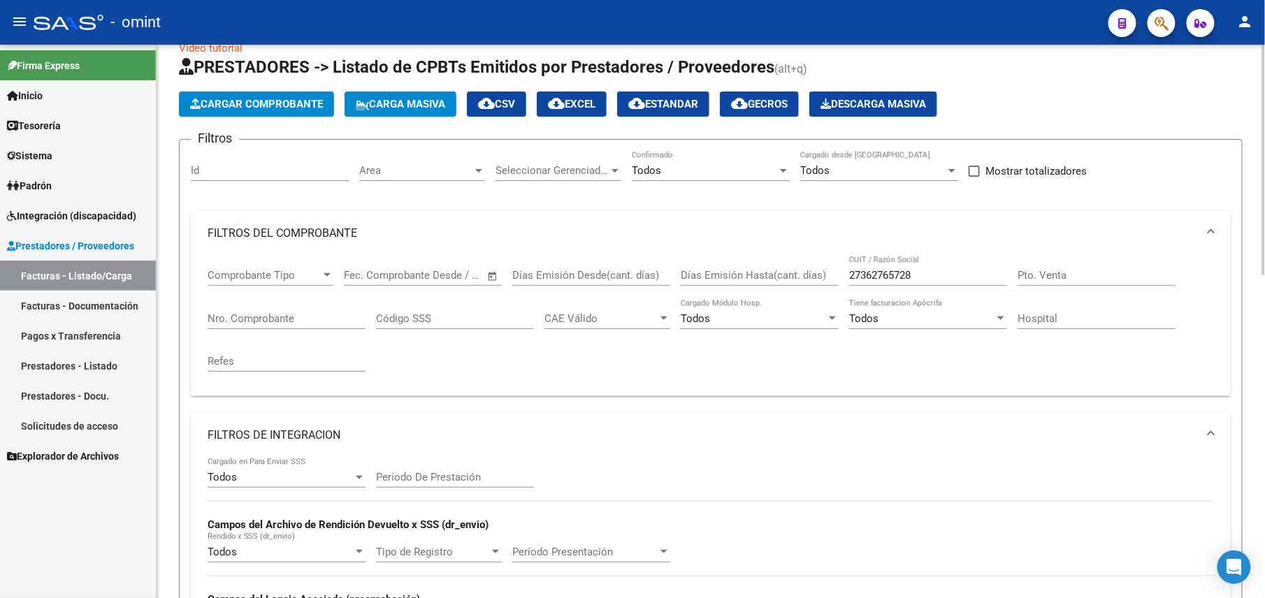
click at [898, 275] on input "27362765728" at bounding box center [928, 275] width 158 height 13
click at [899, 277] on input "27362765728" at bounding box center [928, 275] width 158 height 13
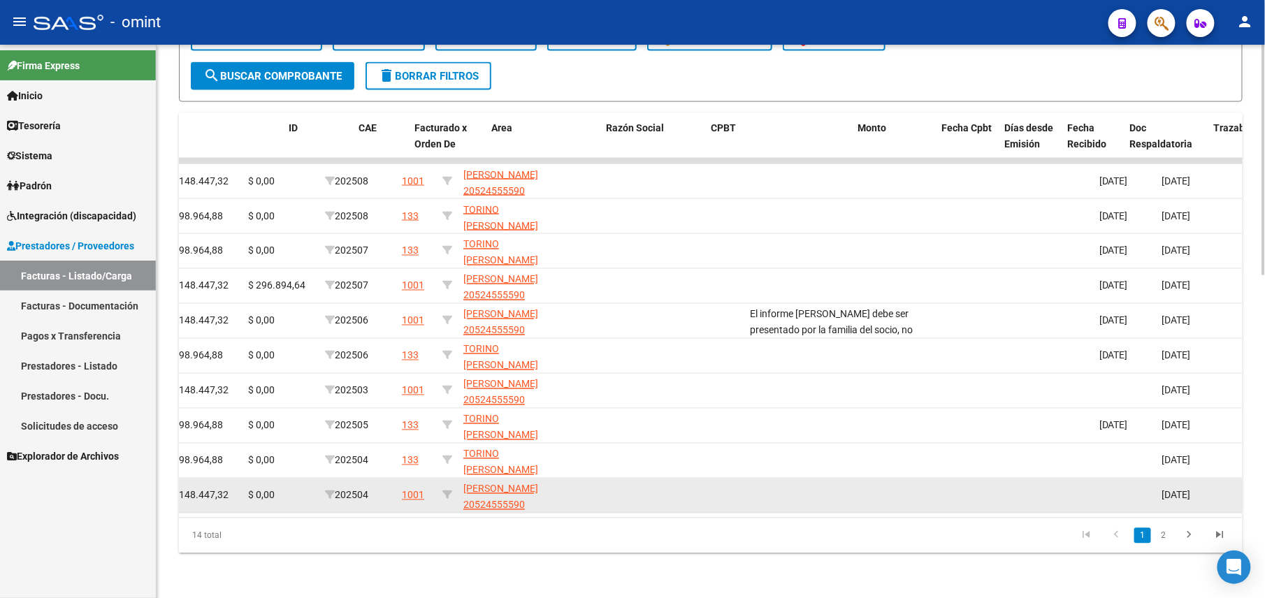
scroll to position [0, 0]
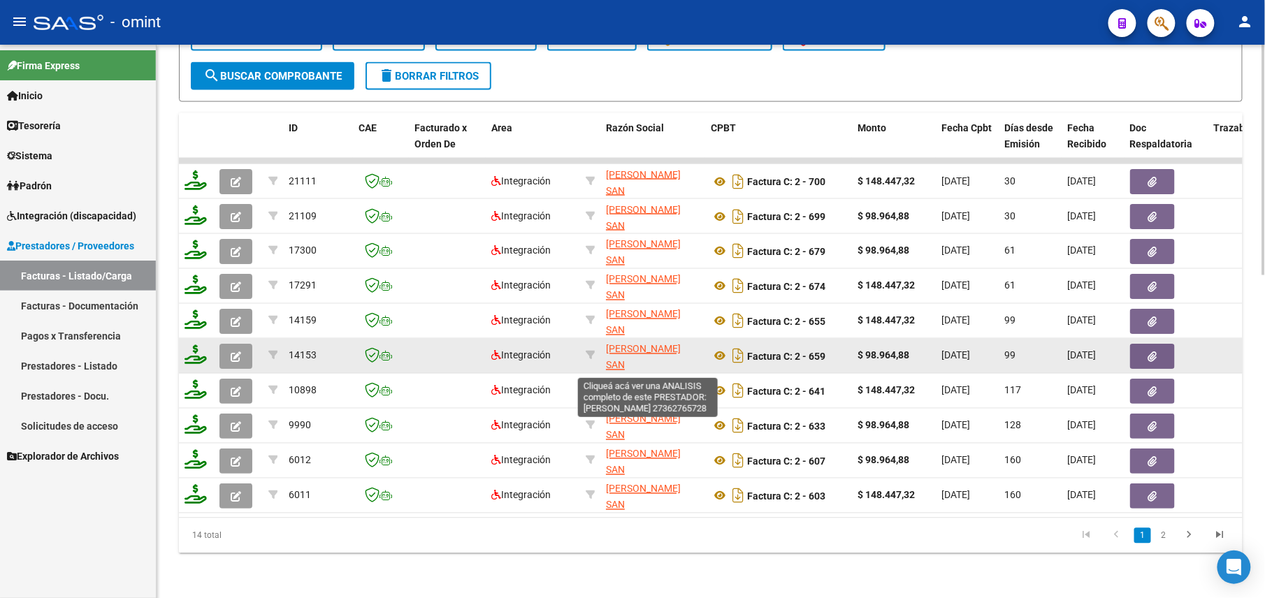
click at [649, 344] on span "[PERSON_NAME] SAN [PERSON_NAME]" at bounding box center [643, 365] width 75 height 43
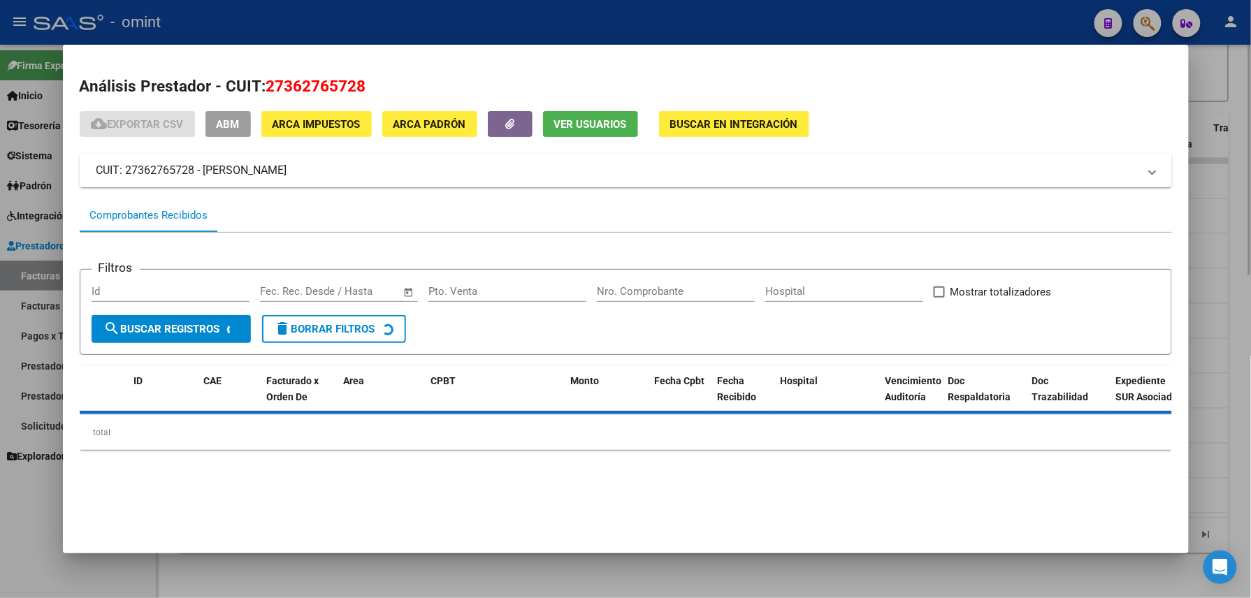
click at [572, 563] on div at bounding box center [625, 299] width 1251 height 598
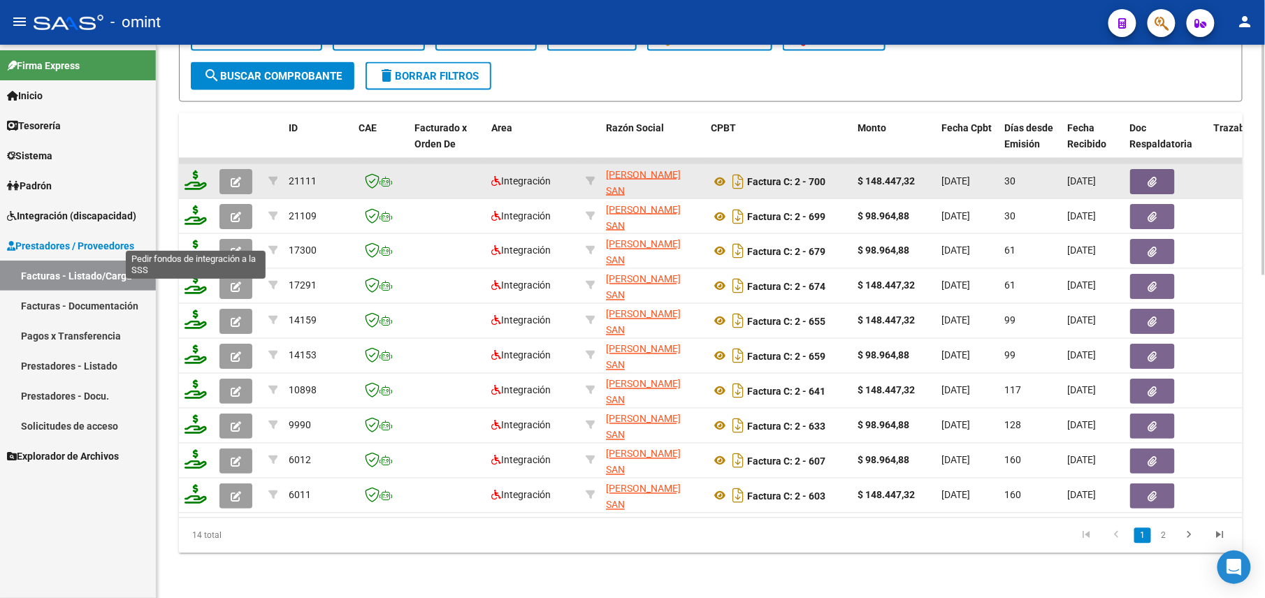
click at [239, 177] on icon "button" at bounding box center [236, 182] width 10 height 10
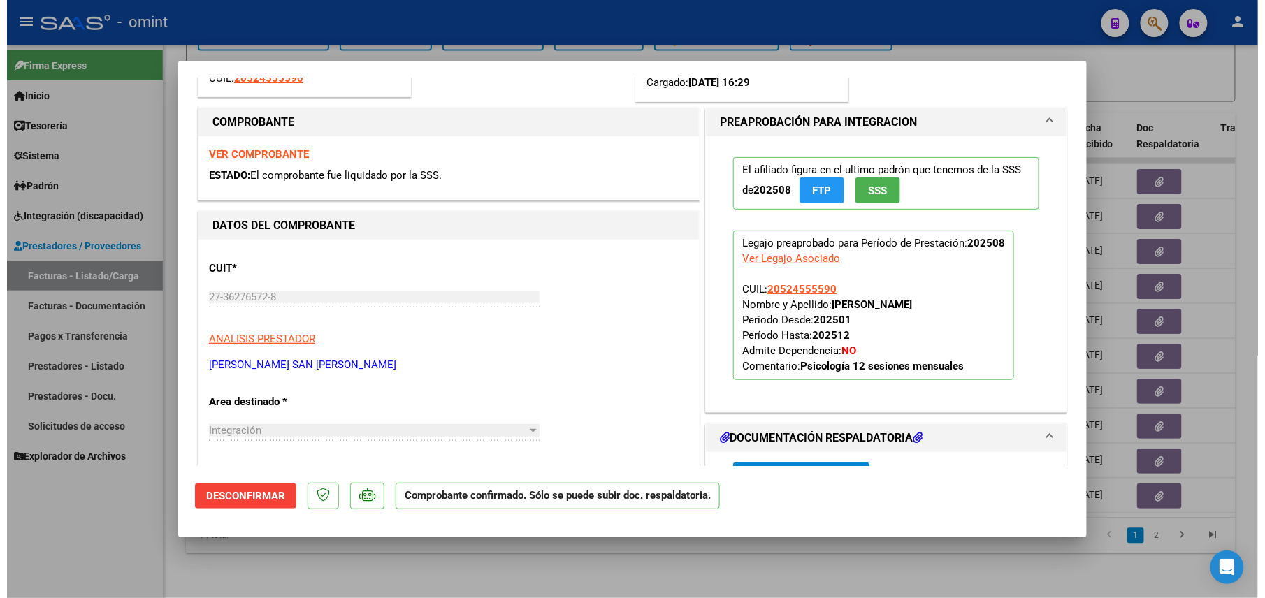
scroll to position [280, 0]
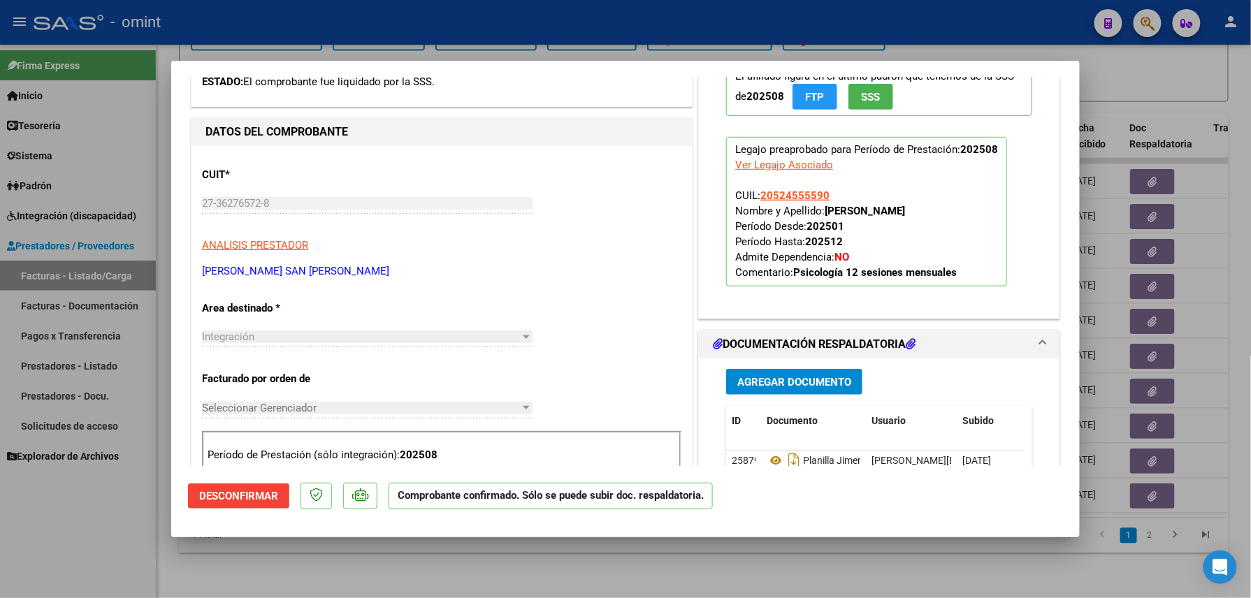
click at [459, 562] on div at bounding box center [625, 299] width 1251 height 598
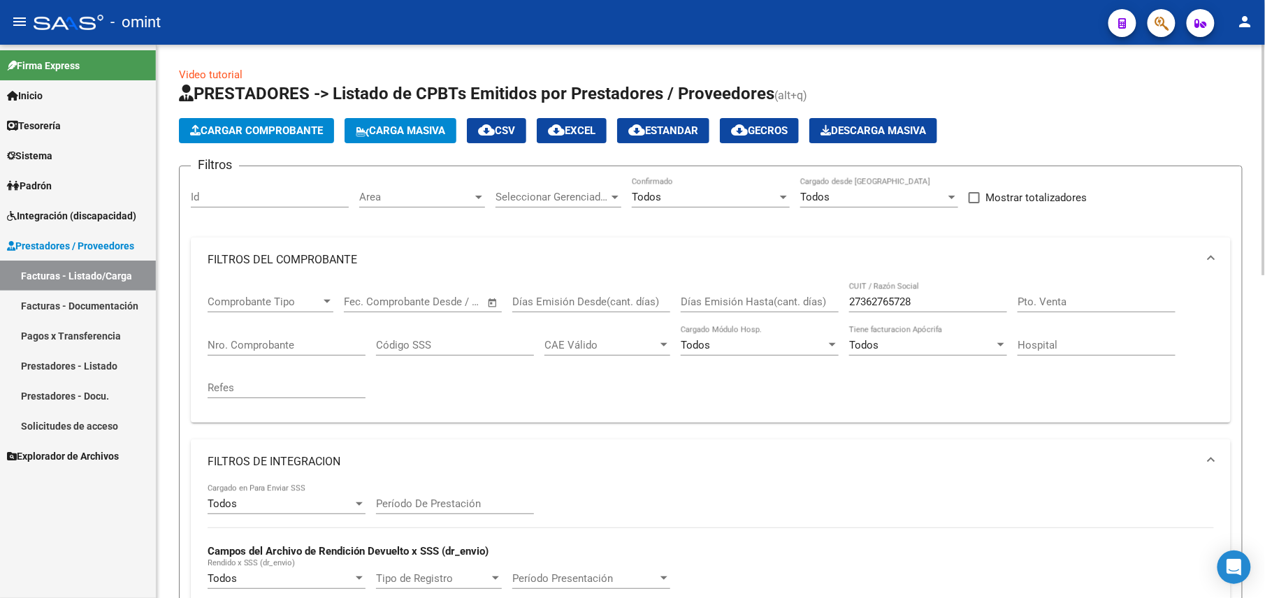
scroll to position [186, 0]
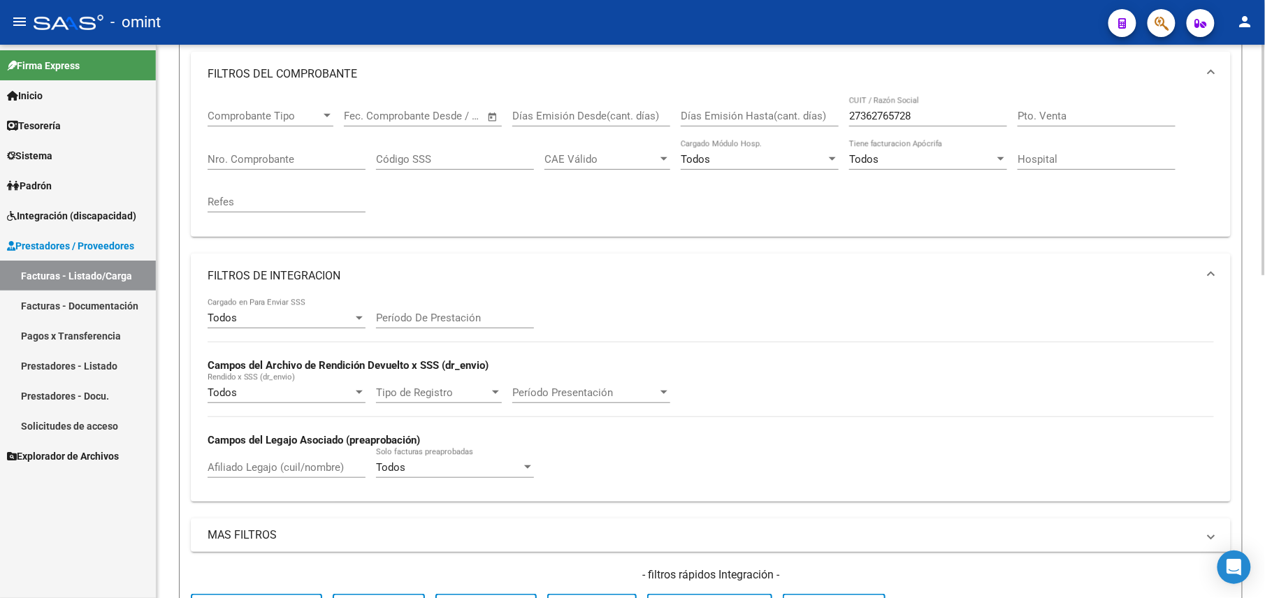
click at [878, 119] on input "27362765728" at bounding box center [928, 116] width 158 height 13
click at [314, 164] on input "Nro. Comprobante" at bounding box center [287, 159] width 158 height 13
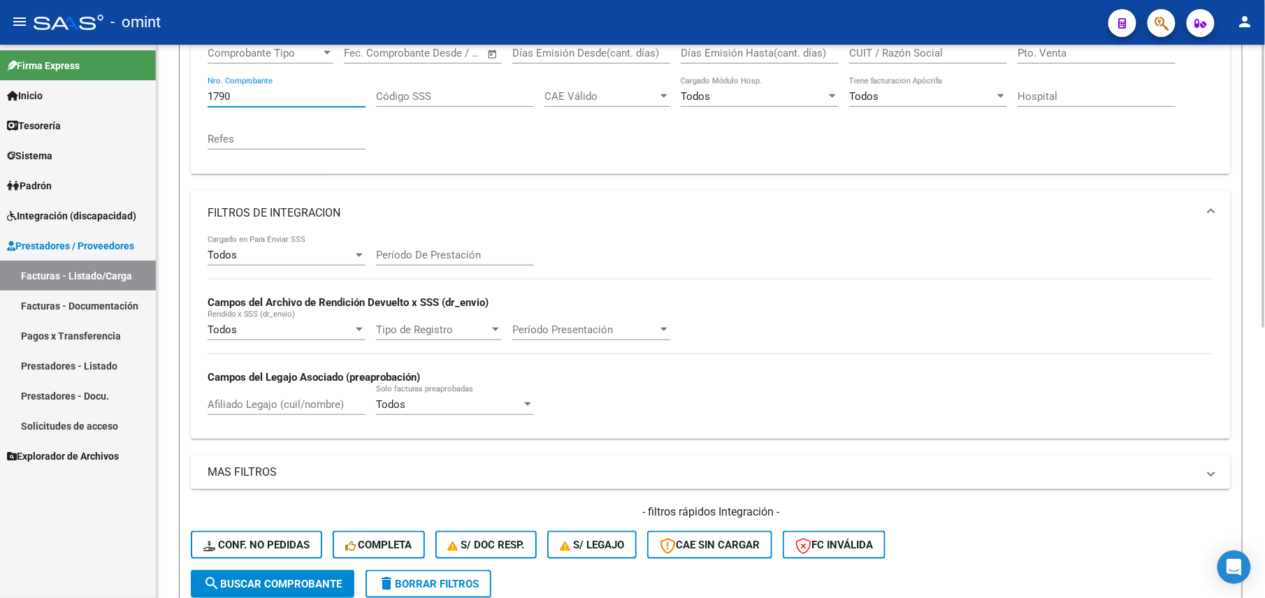
scroll to position [62, 0]
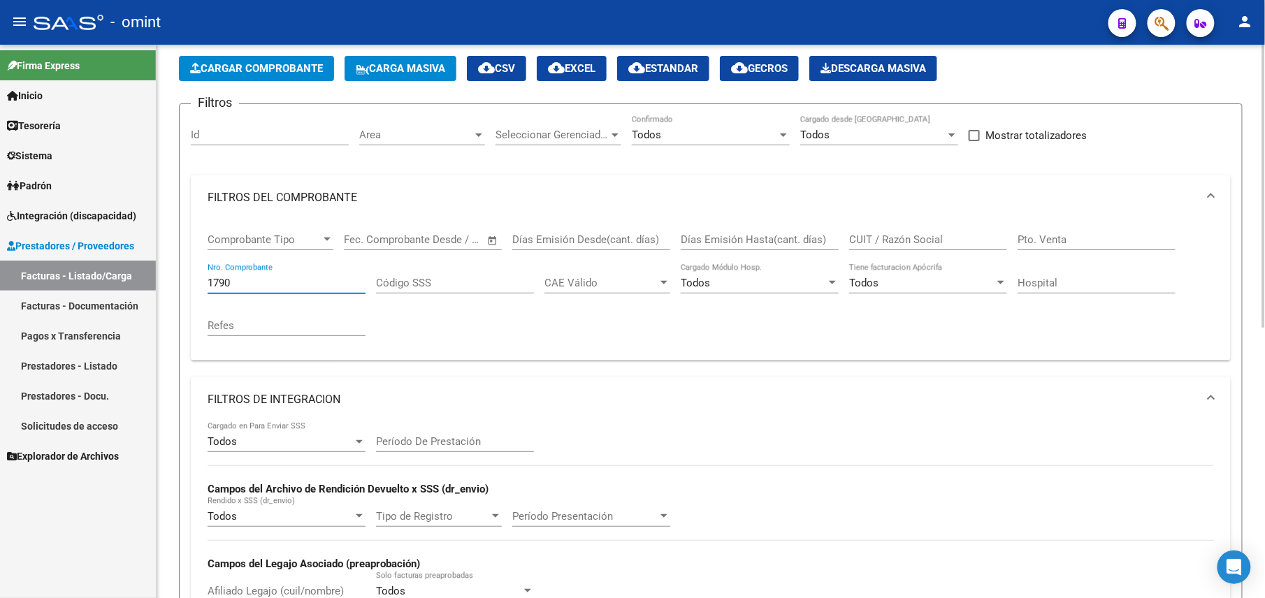
click at [210, 280] on input "1790" at bounding box center [287, 283] width 158 height 13
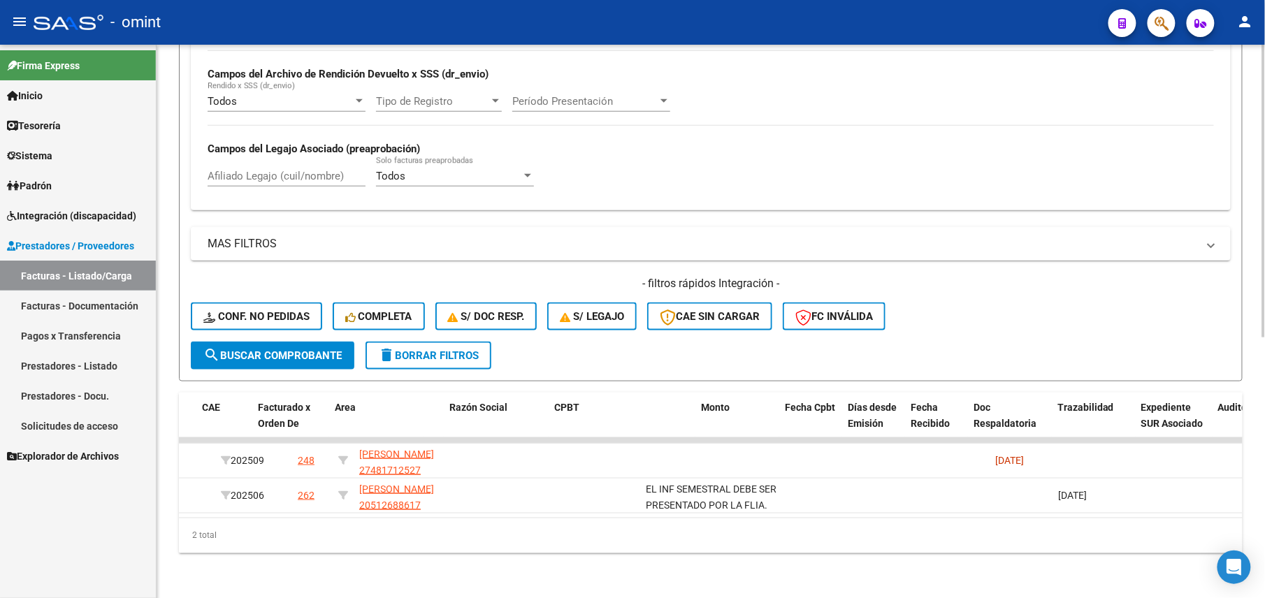
scroll to position [0, 0]
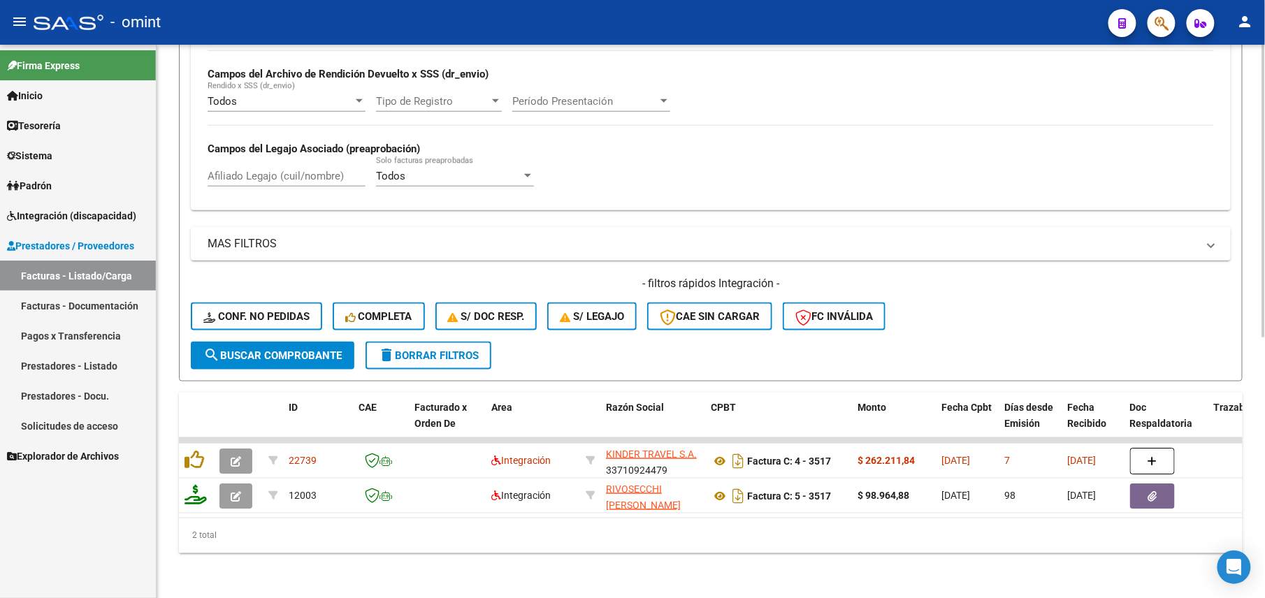
type input "3517"
click at [404, 577] on div "Video tutorial PRESTADORES -> Listado de CPBTs Emitidos por Prestadores / Prove…" at bounding box center [711, 82] width 1108 height 1031
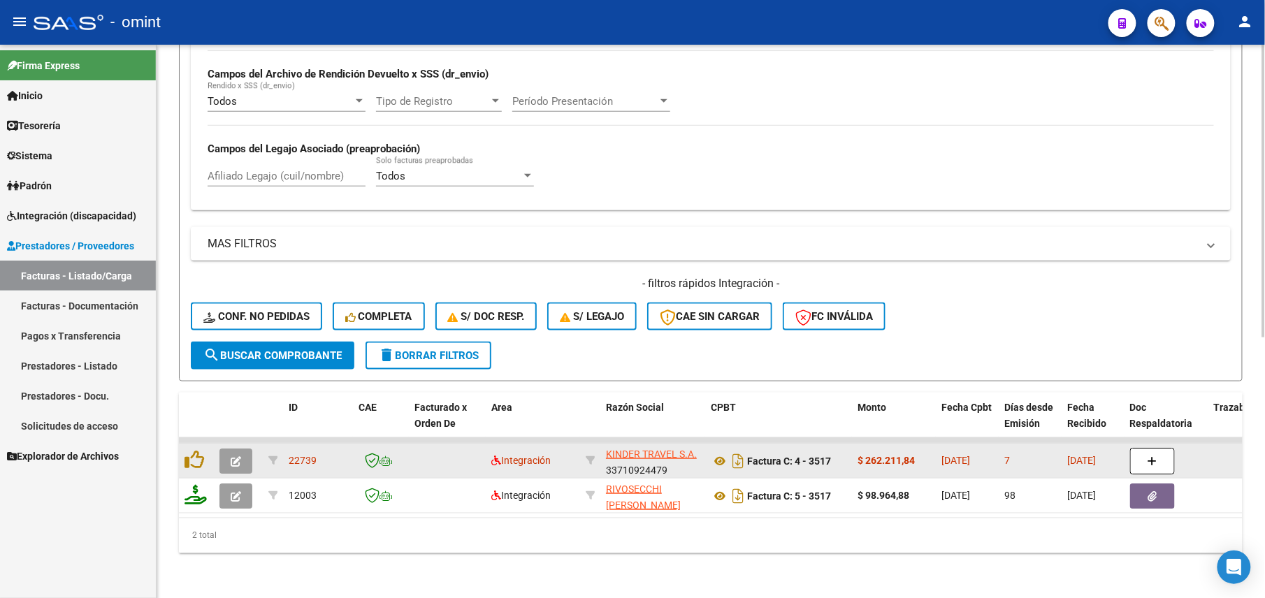
click at [218, 446] on datatable-body-cell at bounding box center [238, 461] width 49 height 34
click at [238, 456] on icon "button" at bounding box center [236, 461] width 10 height 10
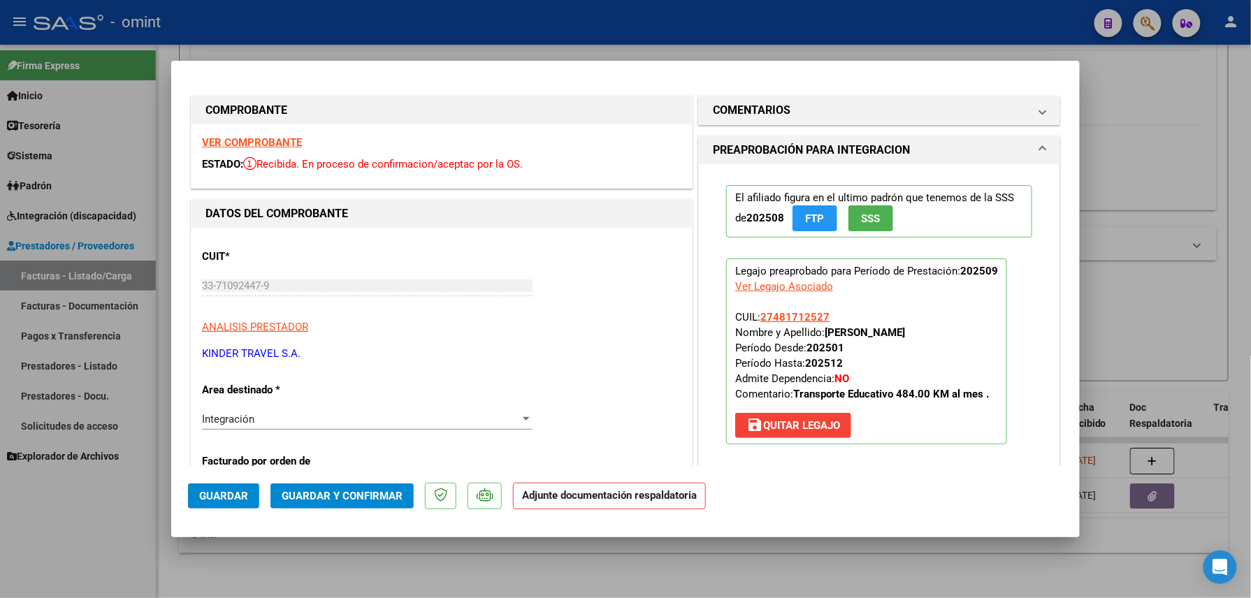
click at [685, 565] on div at bounding box center [625, 299] width 1251 height 598
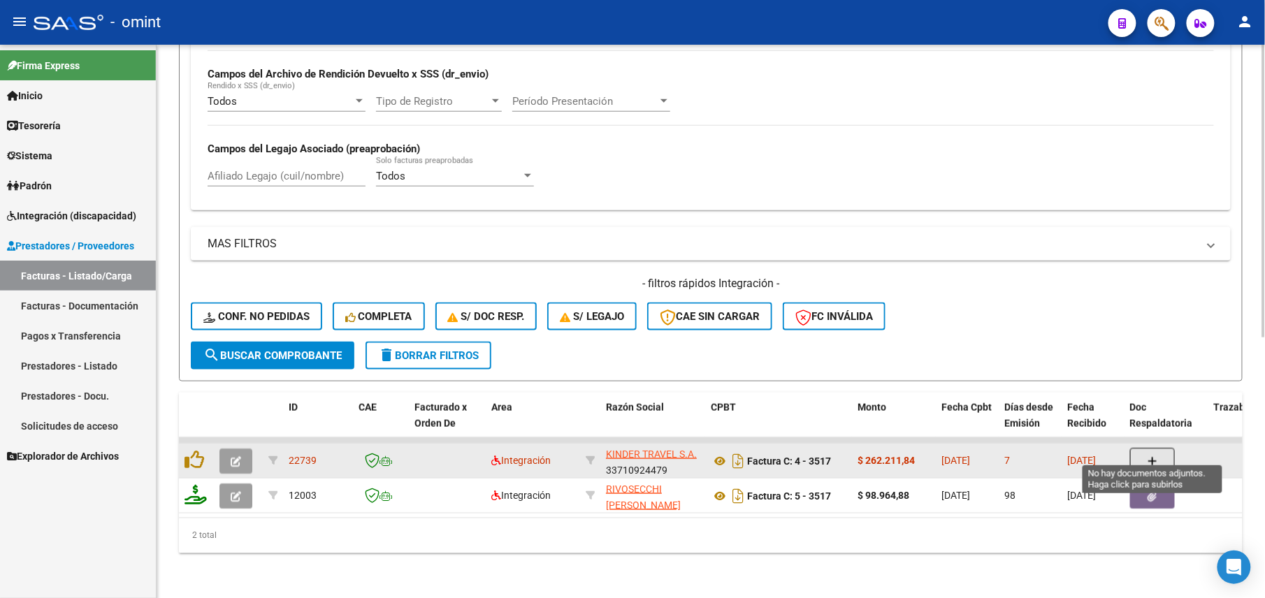
click at [1167, 451] on button "button" at bounding box center [1152, 461] width 45 height 27
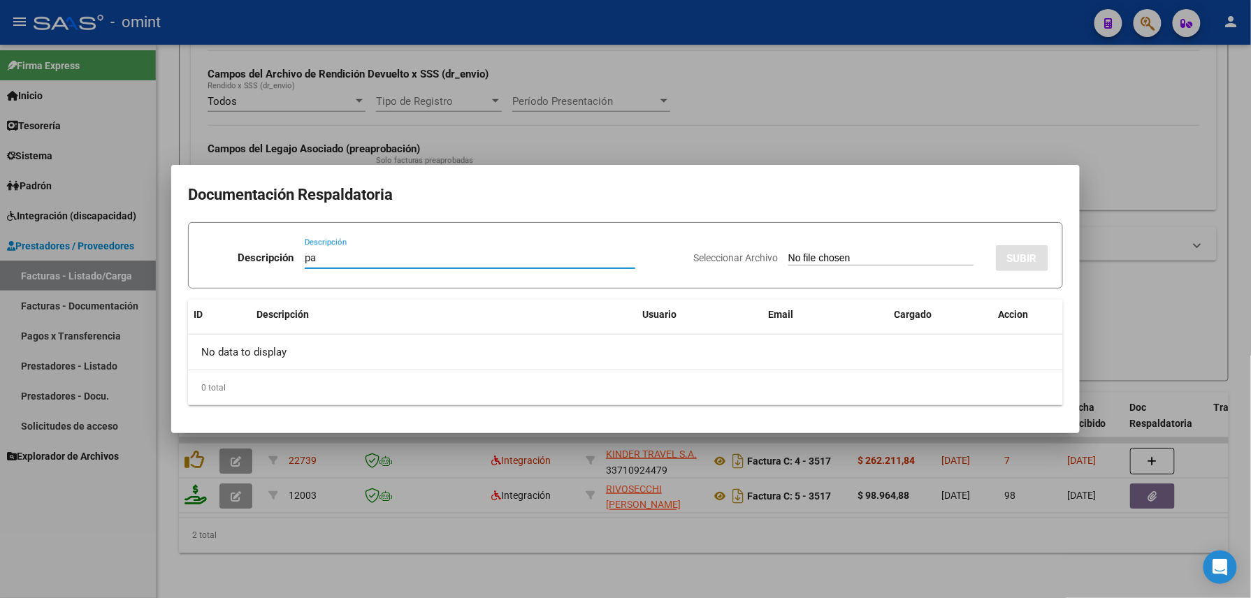
type input "p"
type input "PA"
click at [827, 257] on input "Seleccionar Archivo" at bounding box center [880, 258] width 185 height 13
type input "C:\fakepath\[PERSON_NAME] ASIST SEP 2025_0A1MU0_IC_000400003517_1_02-10-2025.pdf"
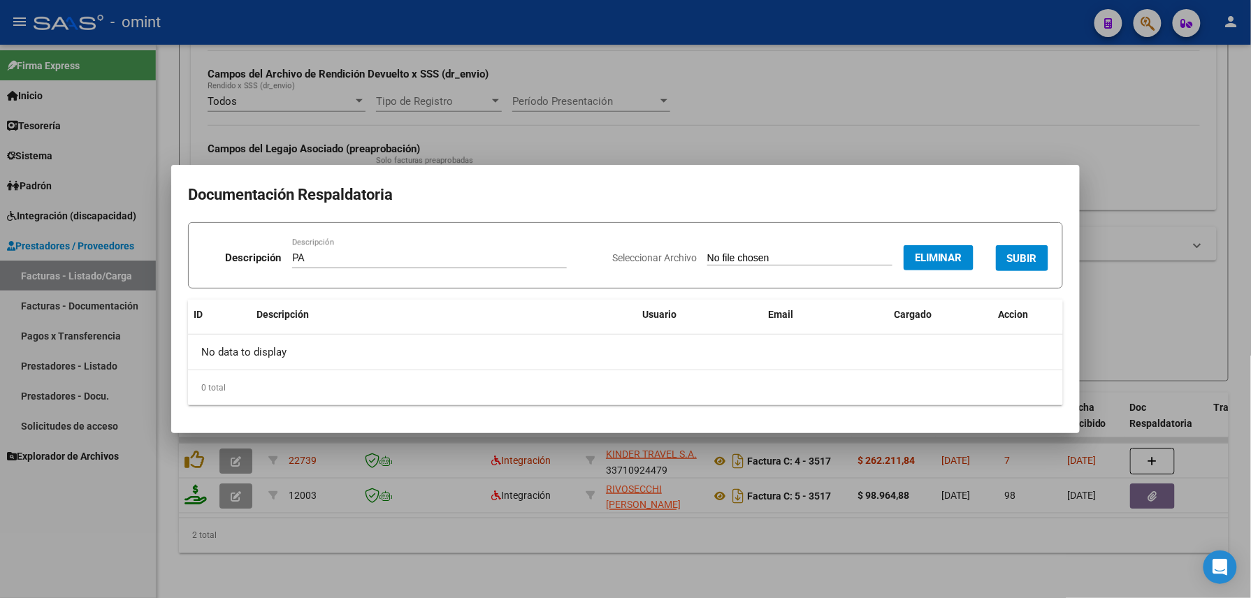
click at [1004, 258] on button "SUBIR" at bounding box center [1022, 258] width 52 height 26
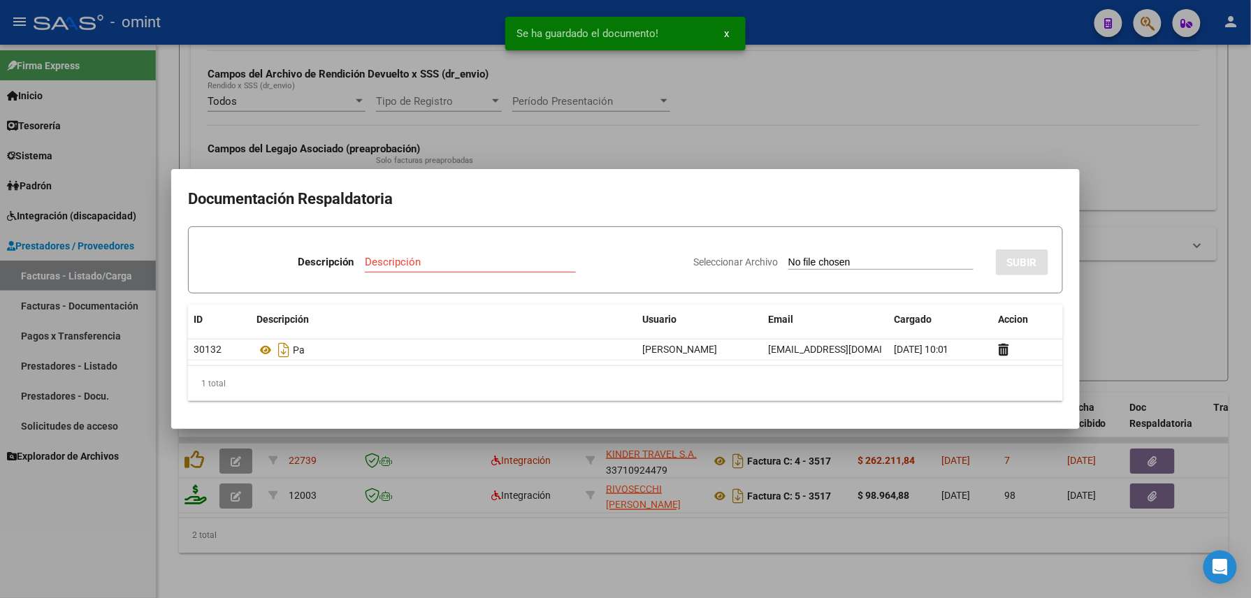
click at [481, 556] on div at bounding box center [625, 299] width 1251 height 598
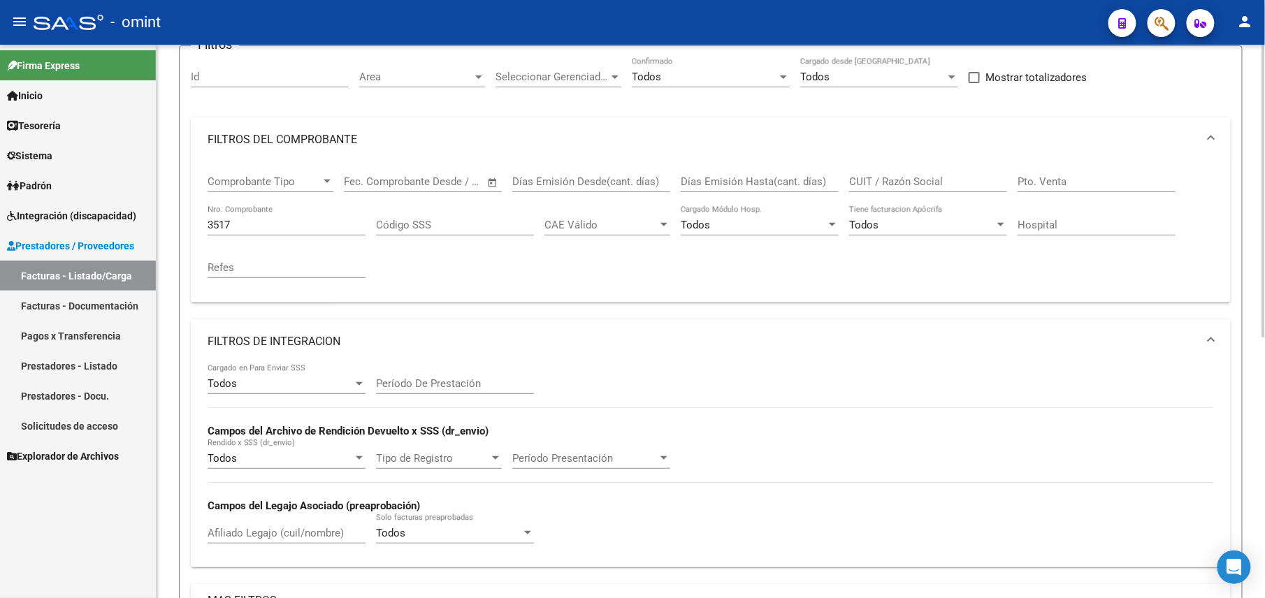
scroll to position [27, 0]
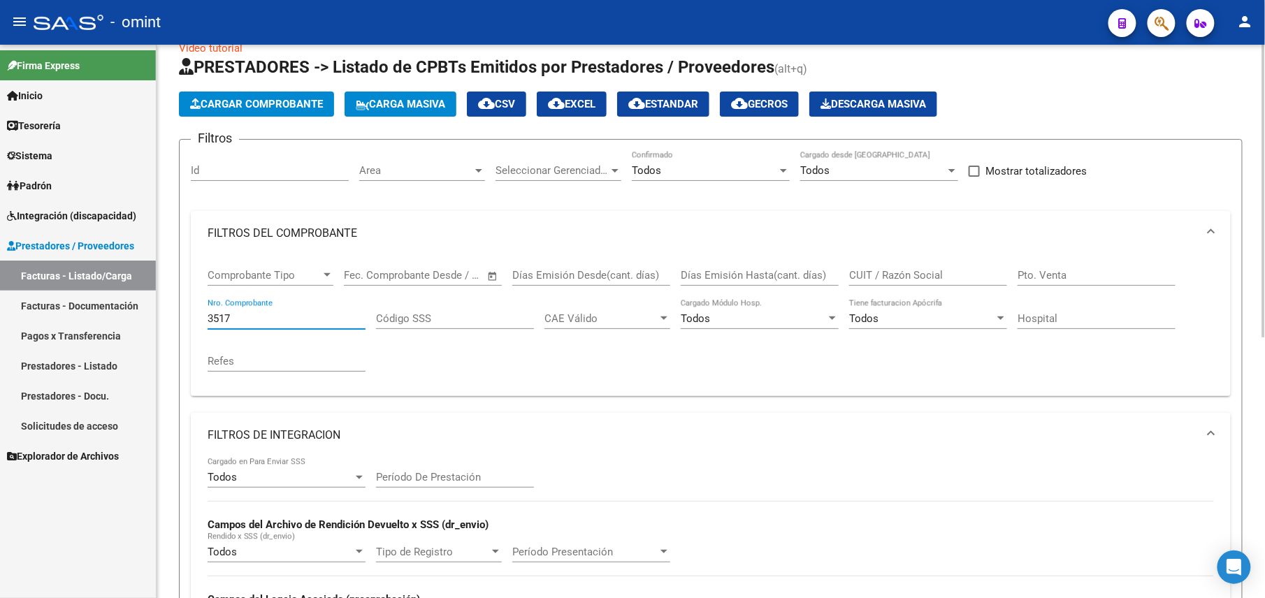
drag, startPoint x: 245, startPoint y: 320, endPoint x: 225, endPoint y: 326, distance: 20.4
click at [225, 326] on div "3517 Nro. Comprobante" at bounding box center [287, 314] width 158 height 30
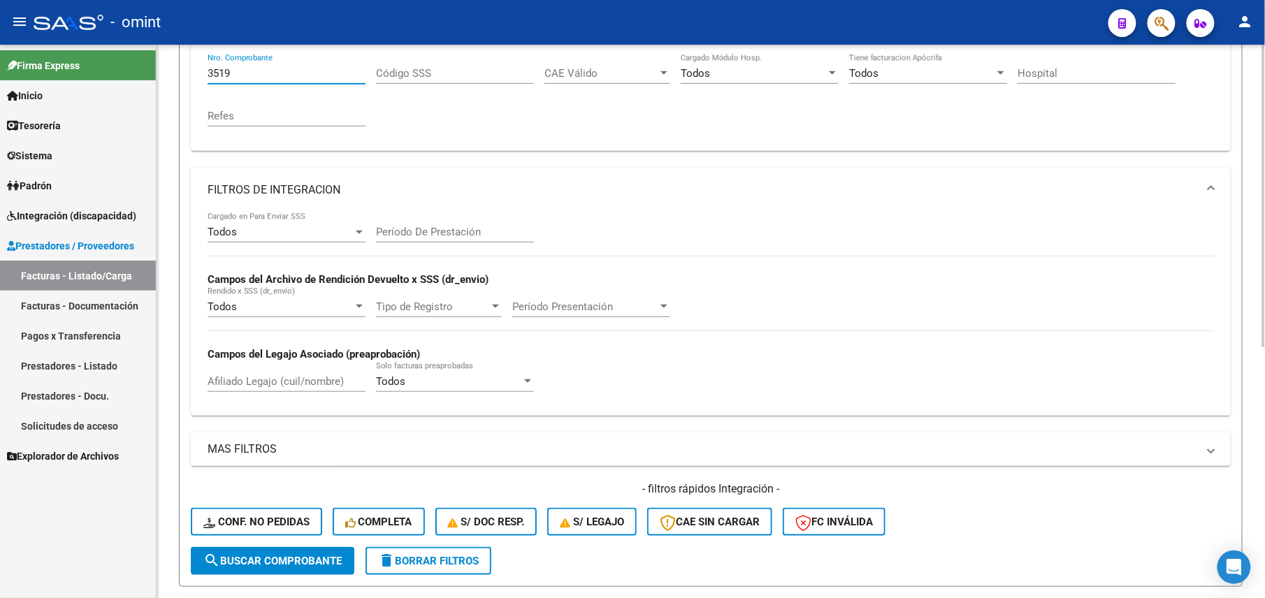
scroll to position [179, 0]
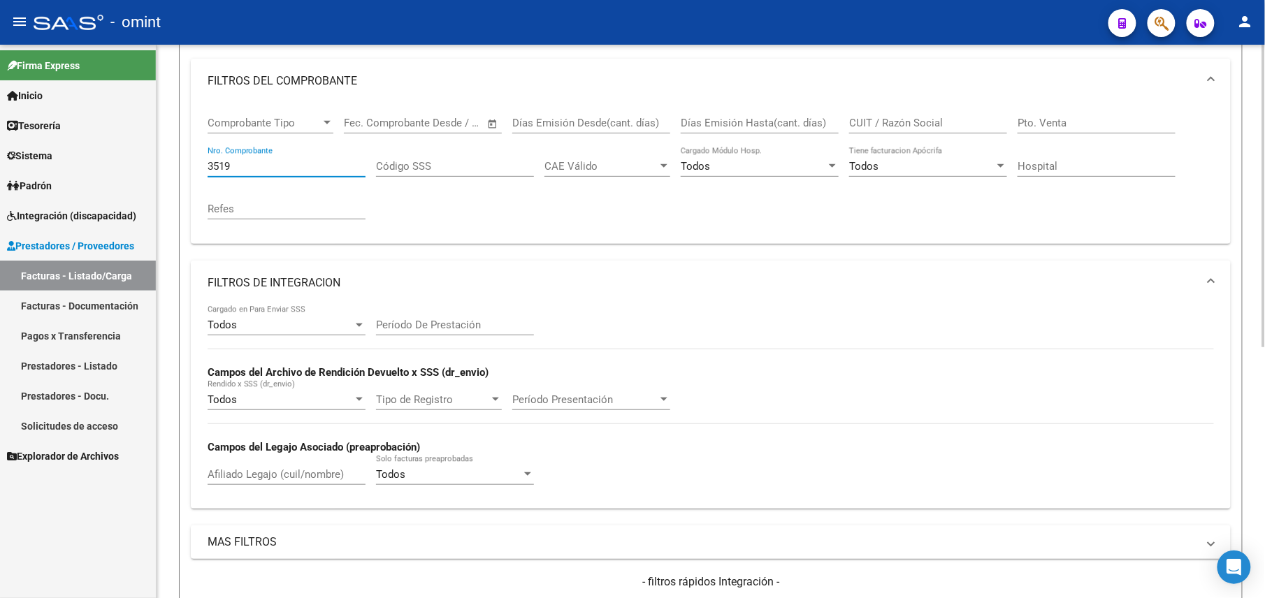
drag, startPoint x: 250, startPoint y: 162, endPoint x: 168, endPoint y: 168, distance: 82.0
click at [168, 168] on div "Video tutorial PRESTADORES -> Listado de CPBTs Emitidos por Prestadores / Prove…" at bounding box center [711, 364] width 1108 height 996
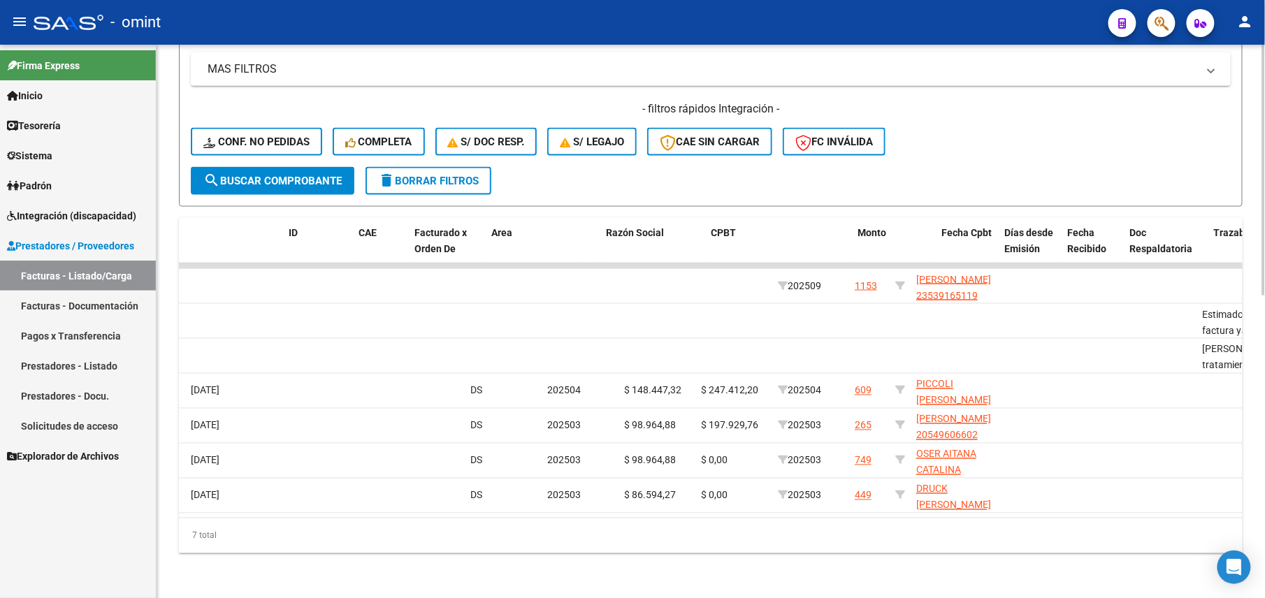
scroll to position [0, 0]
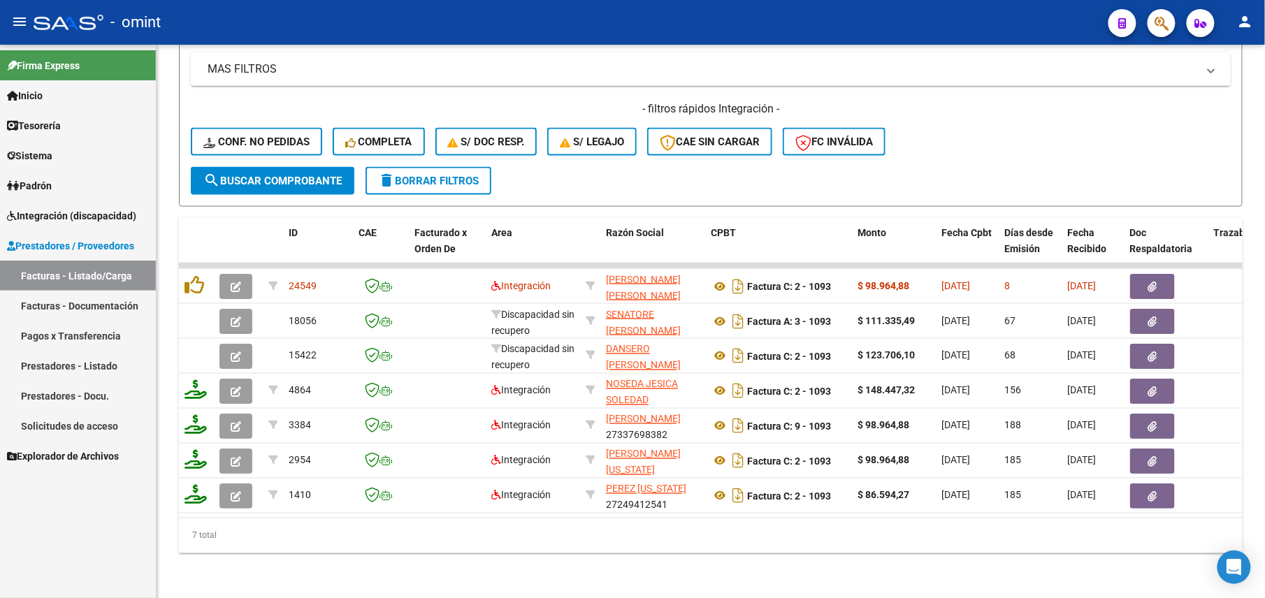
type input "1093"
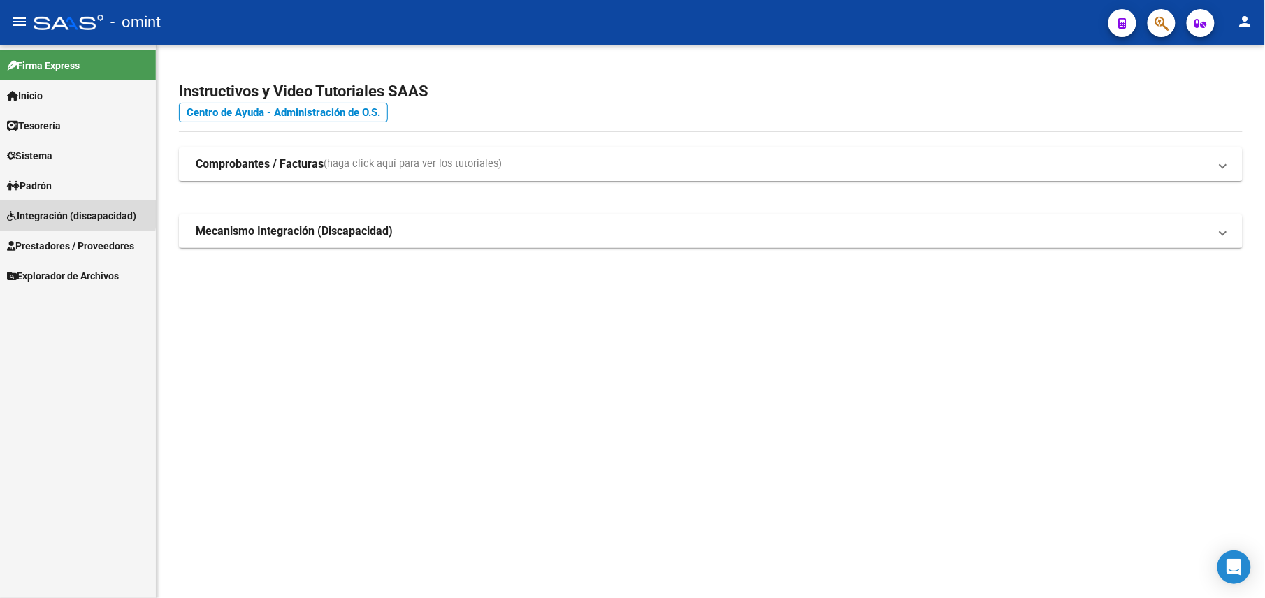
click at [43, 211] on span "Integración (discapacidad)" at bounding box center [71, 215] width 129 height 15
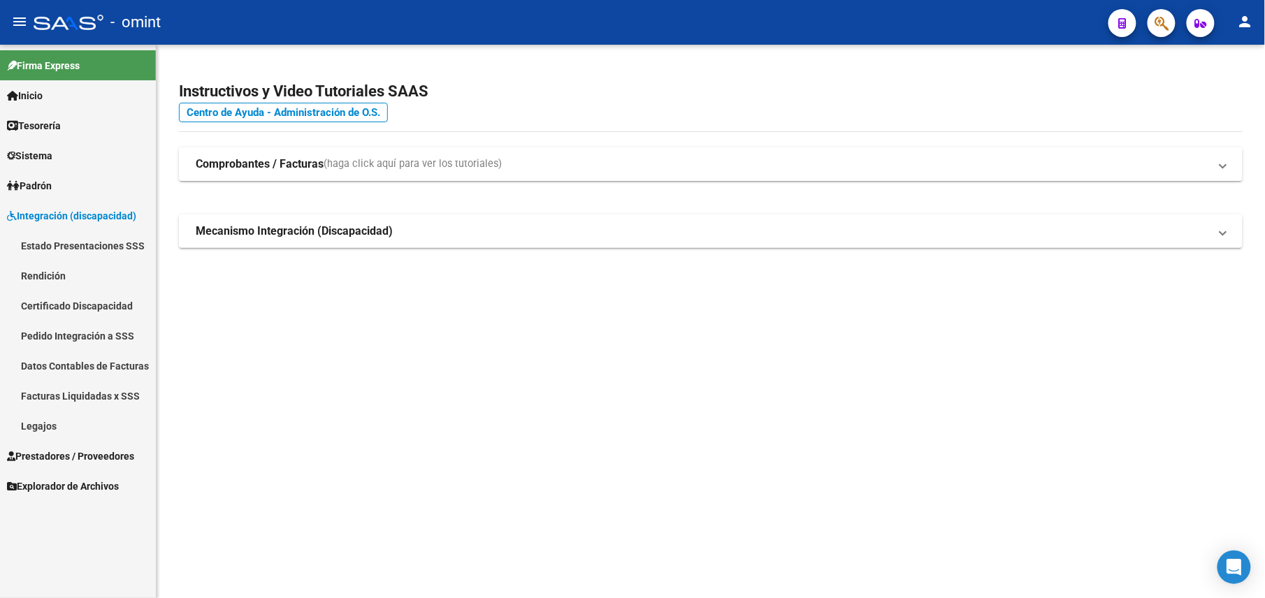
click at [113, 398] on link "Facturas Liquidadas x SSS" at bounding box center [78, 396] width 156 height 30
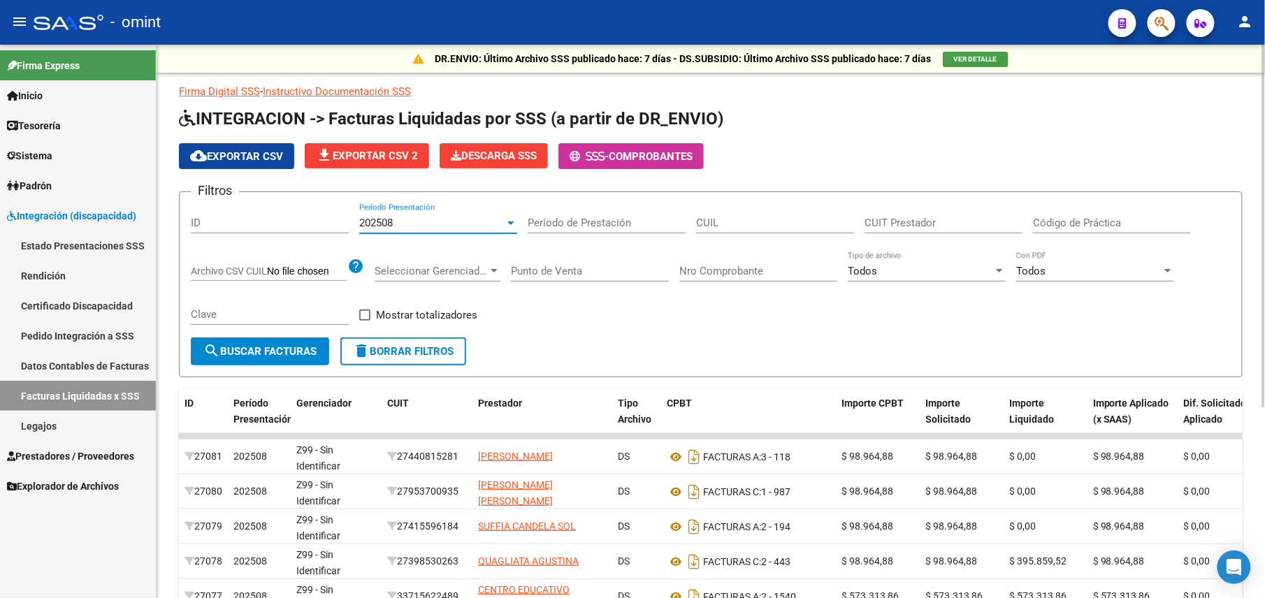
click at [418, 221] on div "202508" at bounding box center [431, 223] width 145 height 13
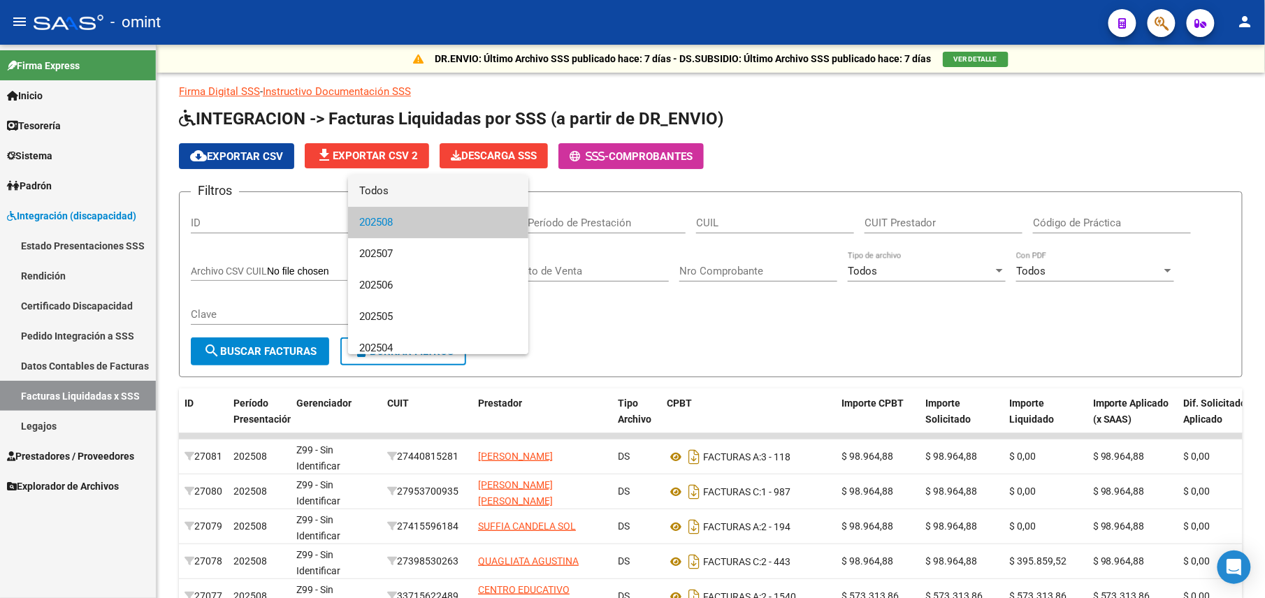
click at [395, 196] on span "Todos" at bounding box center [438, 190] width 158 height 31
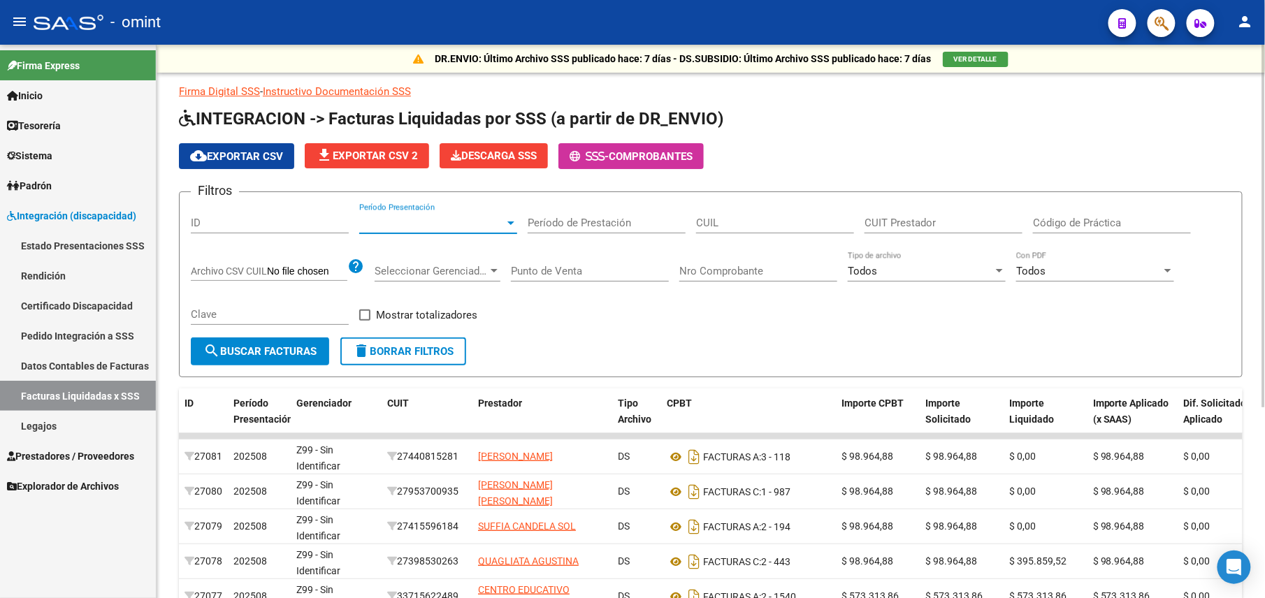
click at [927, 227] on input "CUIT Prestador" at bounding box center [944, 223] width 158 height 13
paste input "27-36276572-8"
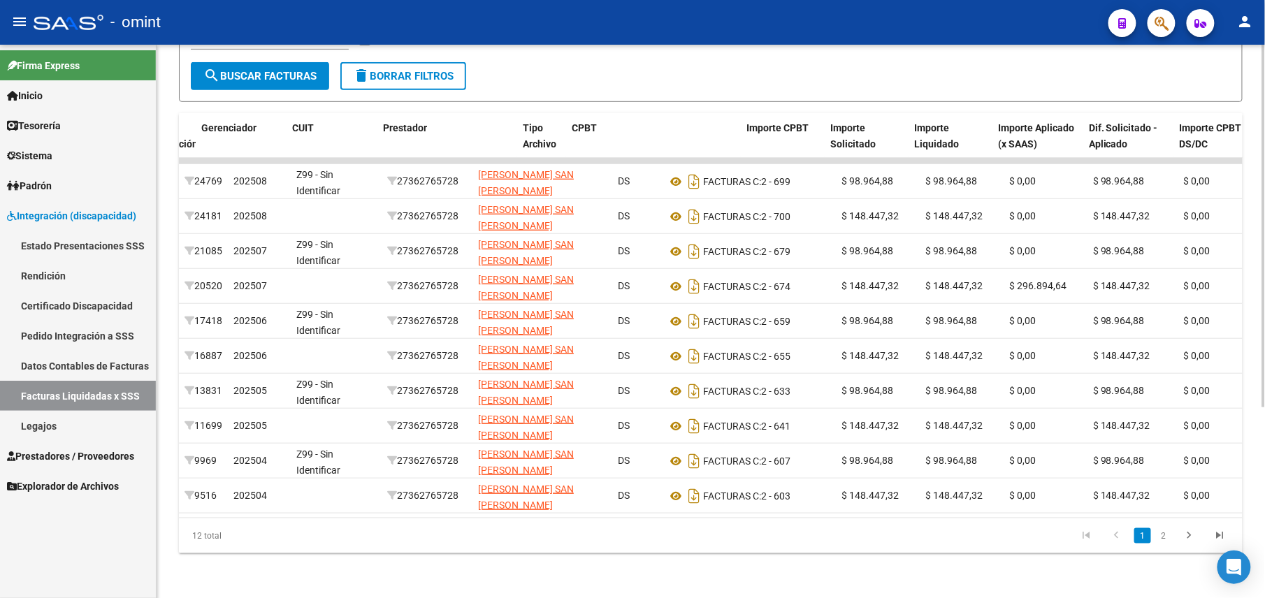
scroll to position [0, 509]
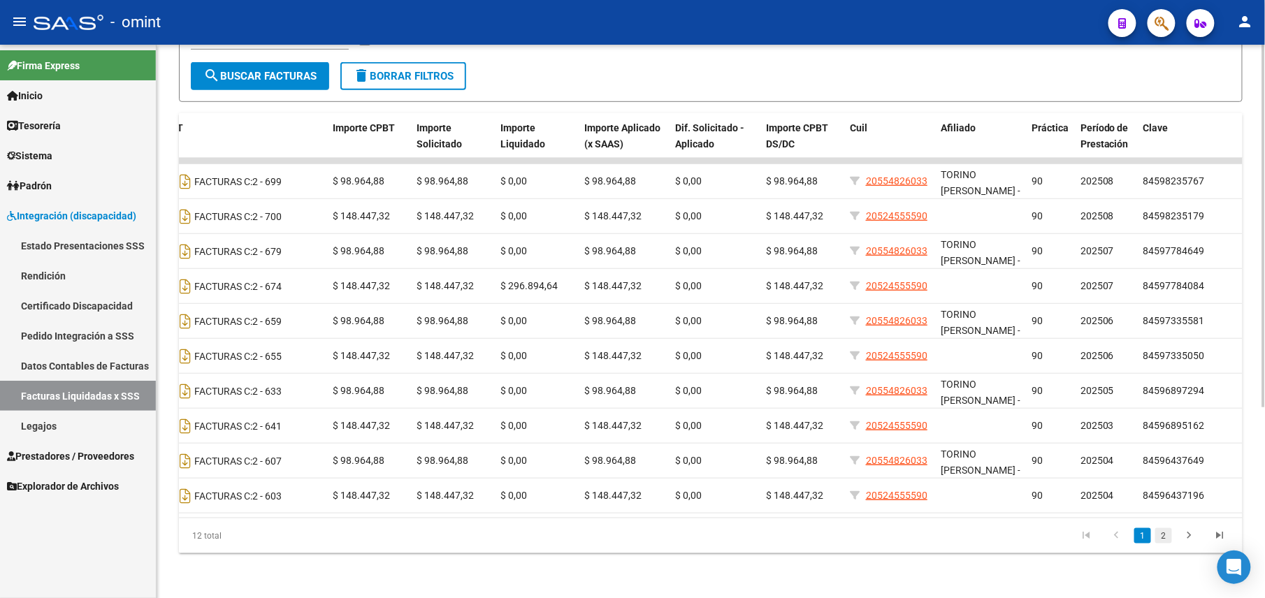
type input "27-36276572-8"
click at [1163, 535] on link "2" at bounding box center [1163, 535] width 17 height 15
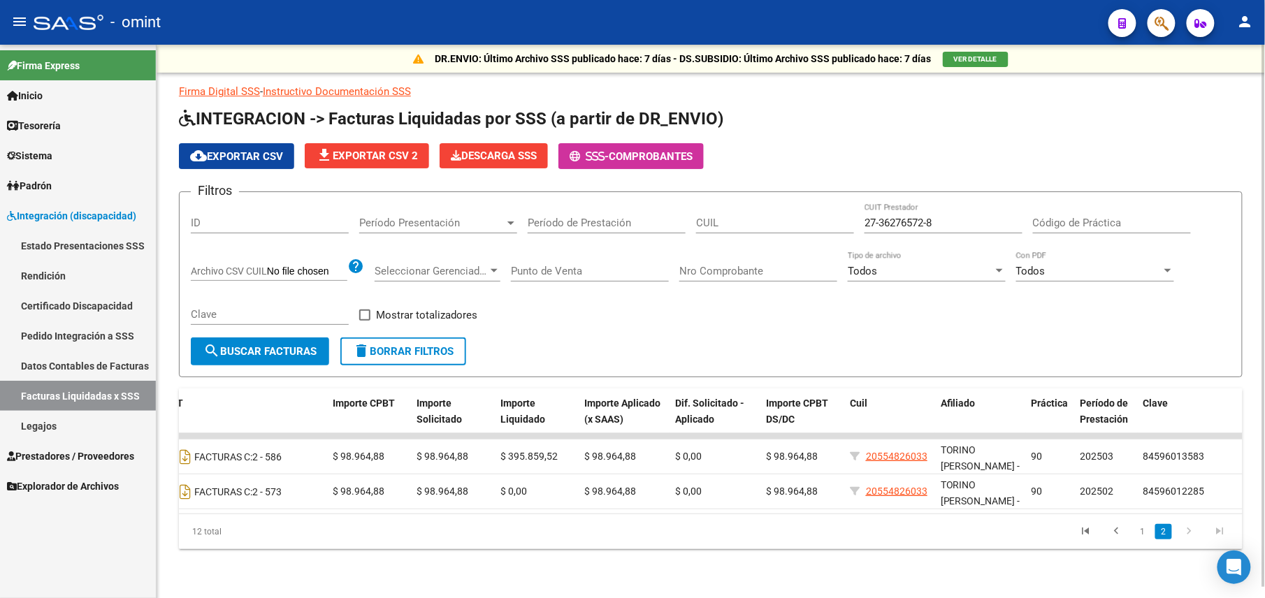
scroll to position [11, 0]
click at [1150, 534] on link "1" at bounding box center [1142, 531] width 17 height 15
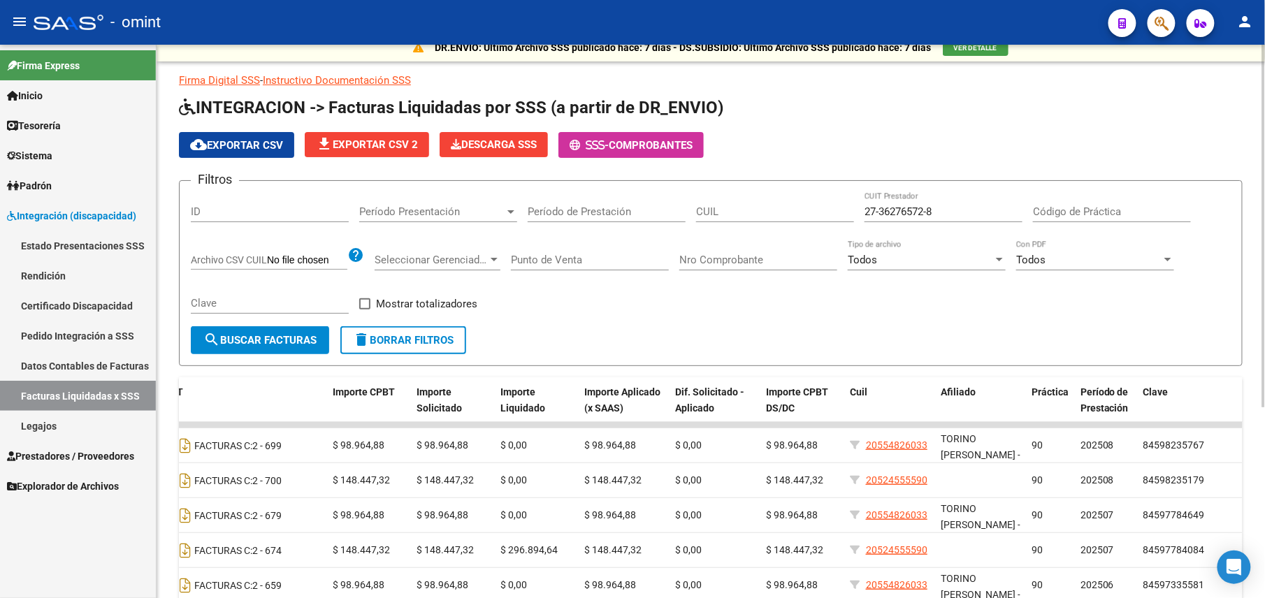
scroll to position [291, 0]
